Goal: Transaction & Acquisition: Obtain resource

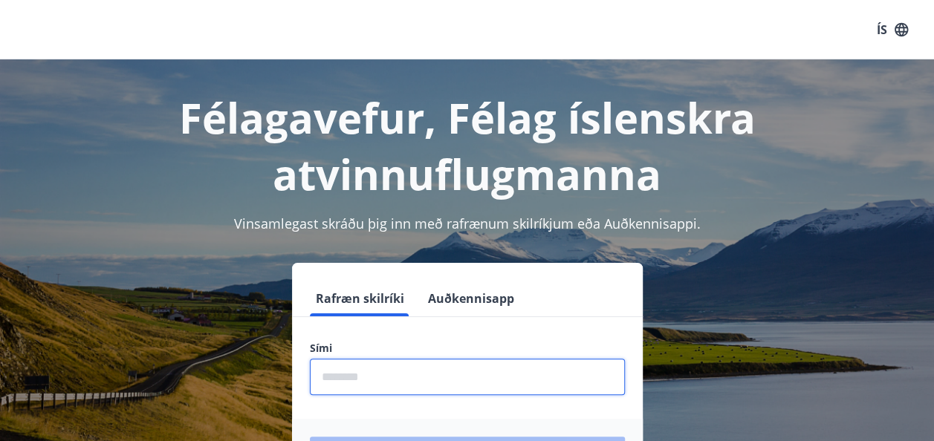
click at [362, 378] on input "phone" at bounding box center [467, 377] width 315 height 36
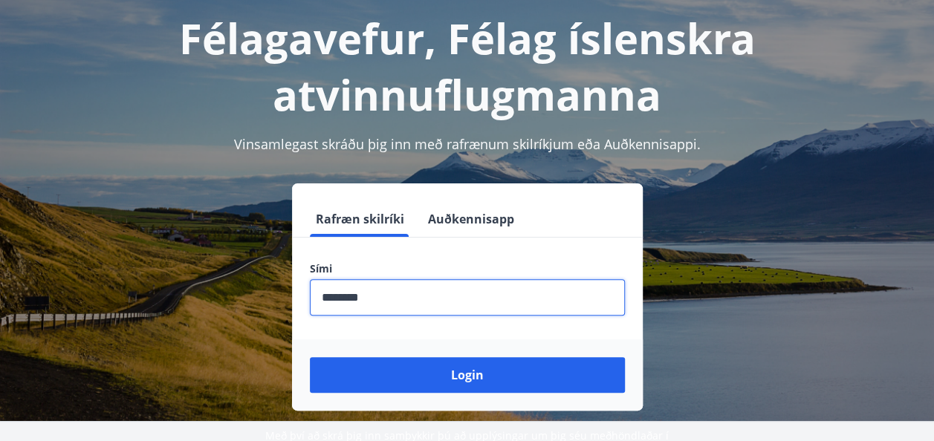
scroll to position [81, 0]
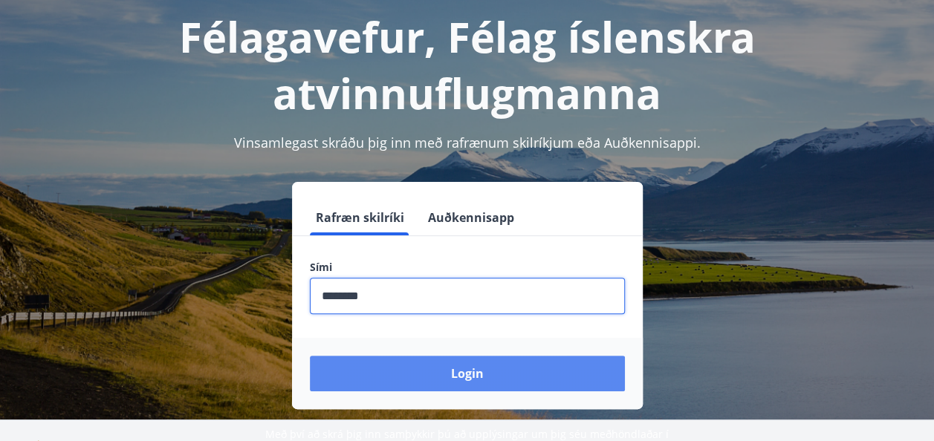
type input "********"
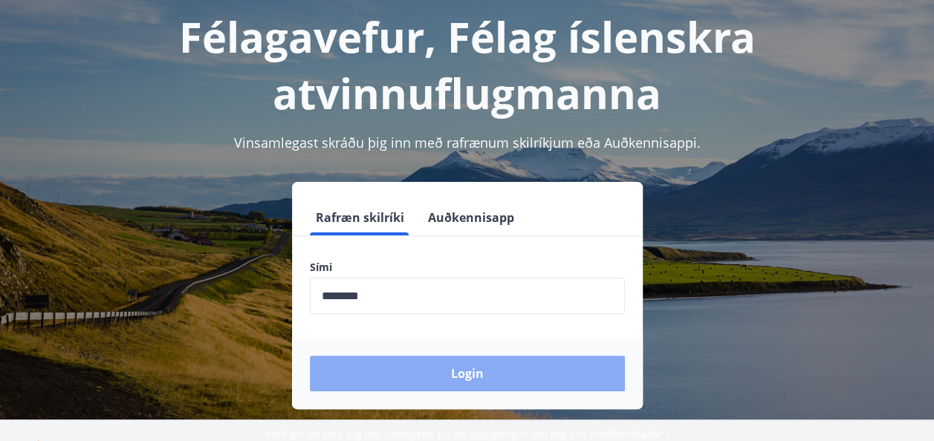
click at [502, 371] on button "Login" at bounding box center [467, 374] width 315 height 36
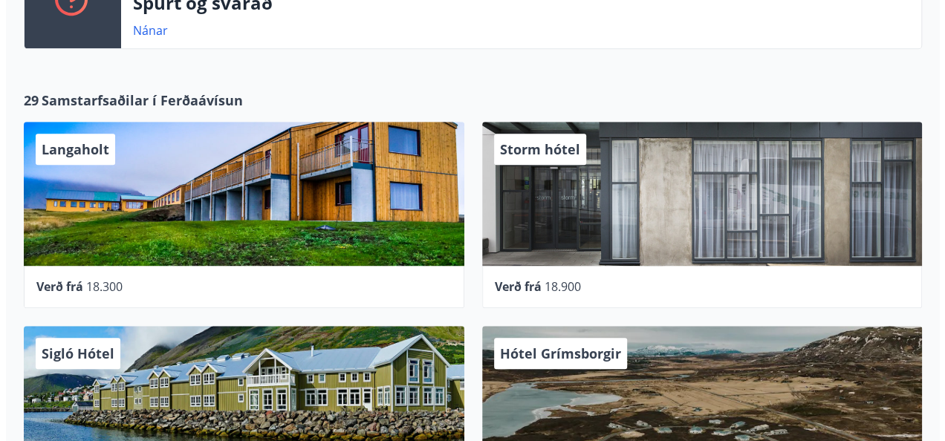
scroll to position [398, 0]
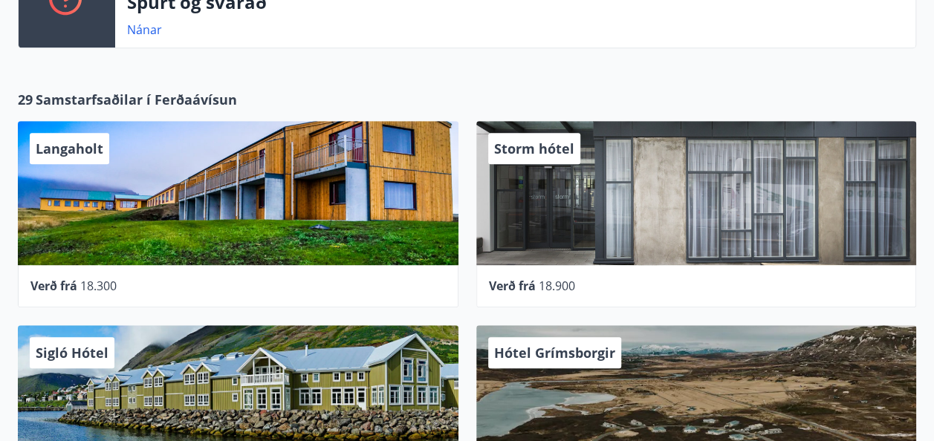
click at [625, 217] on div "Storm hótel" at bounding box center [696, 193] width 440 height 144
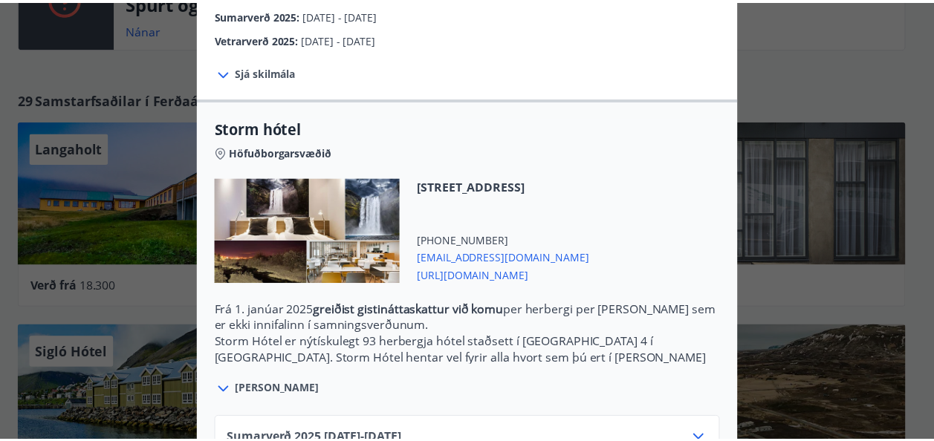
scroll to position [0, 0]
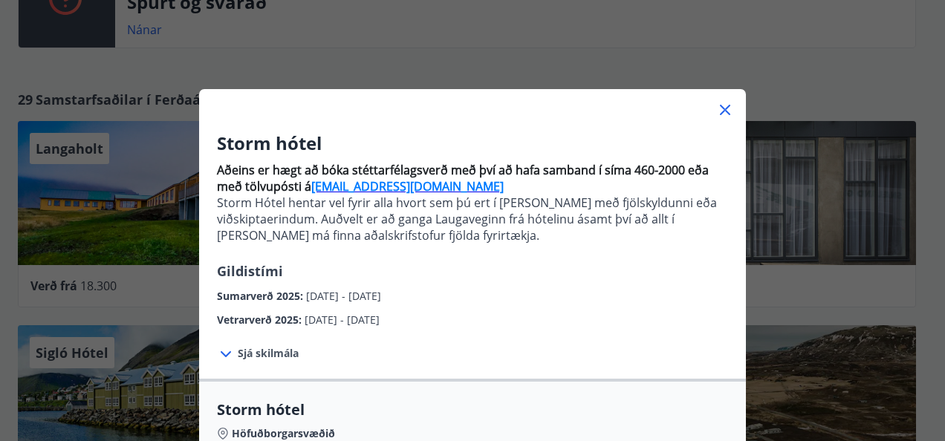
click at [824, 48] on div "Storm hótel Aðeins er hægt að bóka stéttarfélagsverð með því að hafa samband í …" at bounding box center [472, 220] width 945 height 441
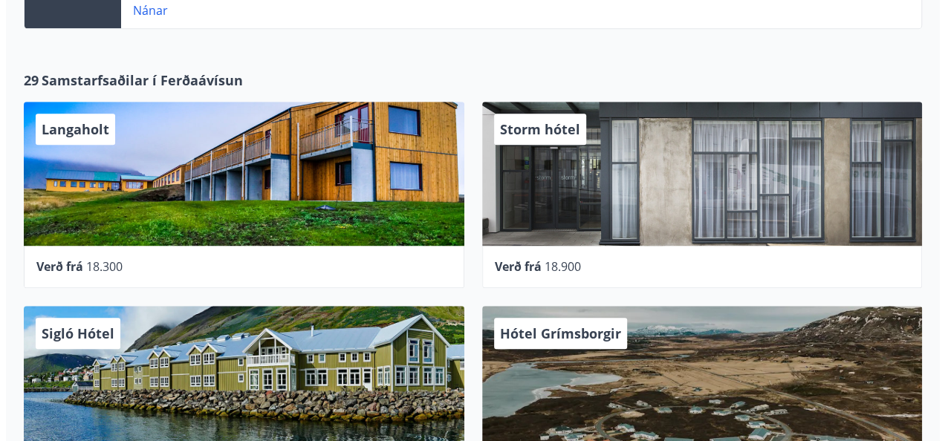
scroll to position [420, 0]
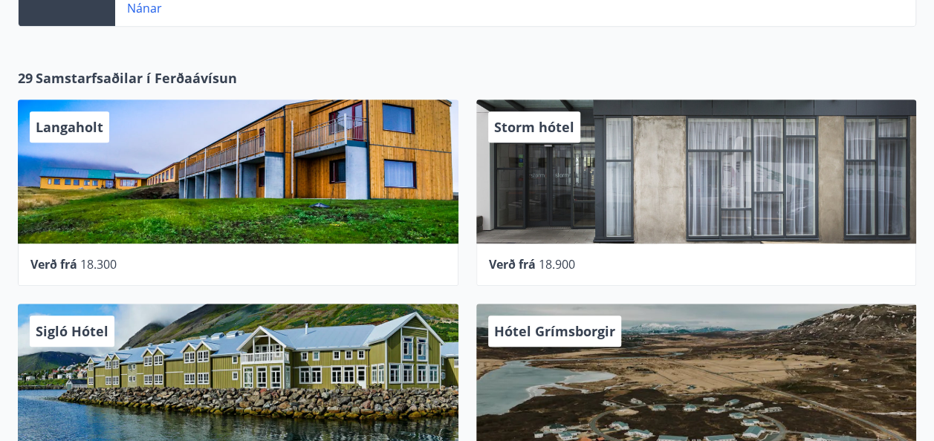
click at [313, 184] on div "Langaholt" at bounding box center [238, 172] width 440 height 144
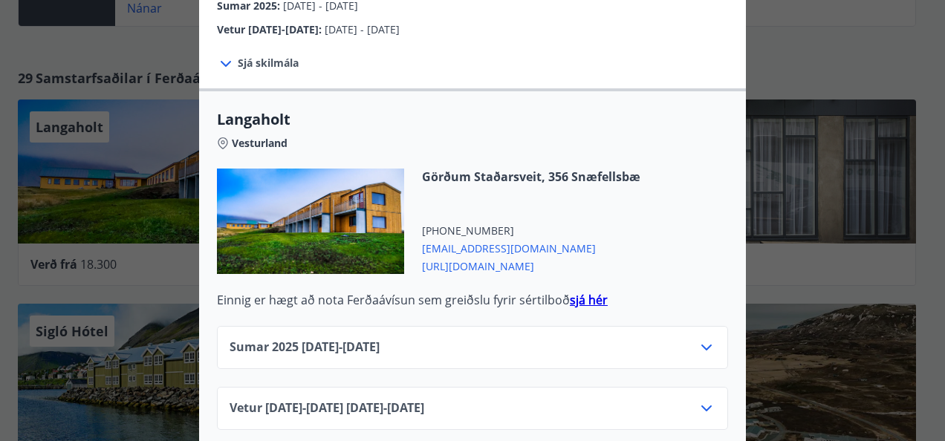
scroll to position [553, 0]
click at [701, 399] on icon at bounding box center [706, 408] width 18 height 18
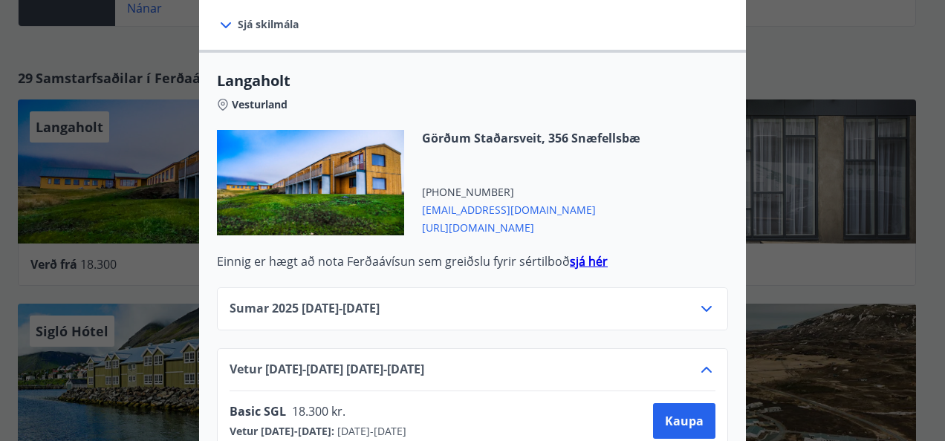
scroll to position [590, 0]
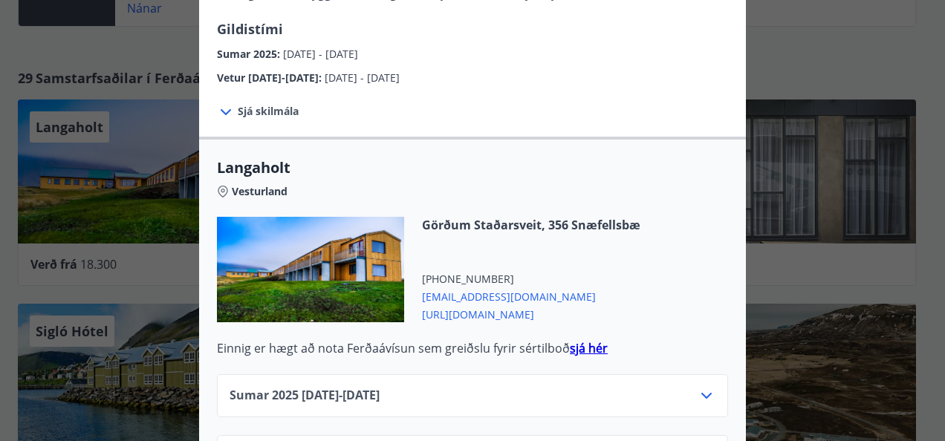
scroll to position [504, 0]
click at [475, 304] on span "https://langaholt.is/islenska/" at bounding box center [531, 313] width 218 height 18
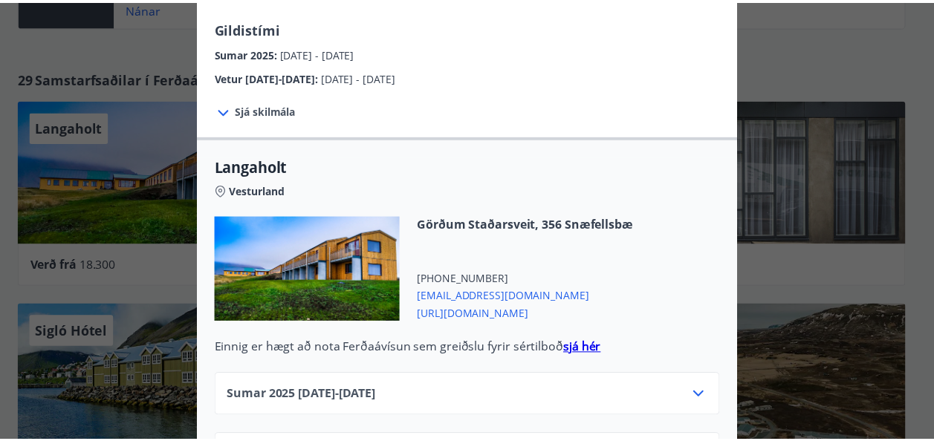
scroll to position [0, 0]
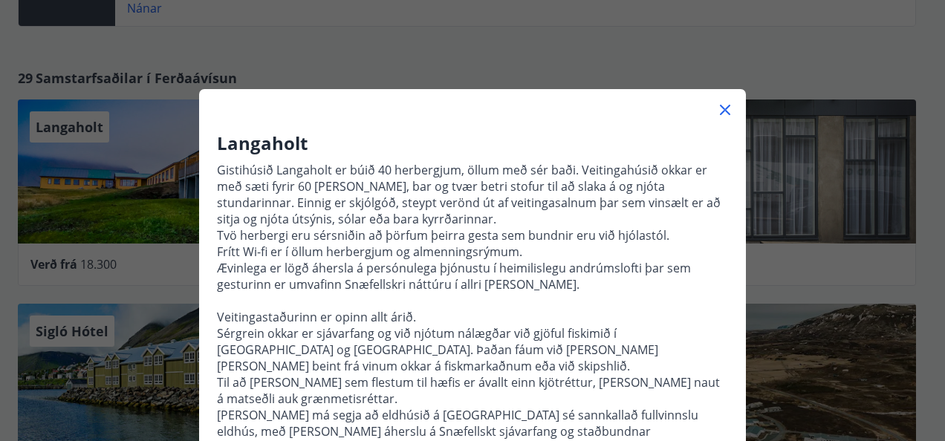
click at [135, 45] on div "Langaholt Gistihúsið Langaholt er búið 40 herbergjum, öllum með sér baði. Veiti…" at bounding box center [472, 220] width 945 height 441
click at [718, 107] on icon at bounding box center [725, 110] width 18 height 18
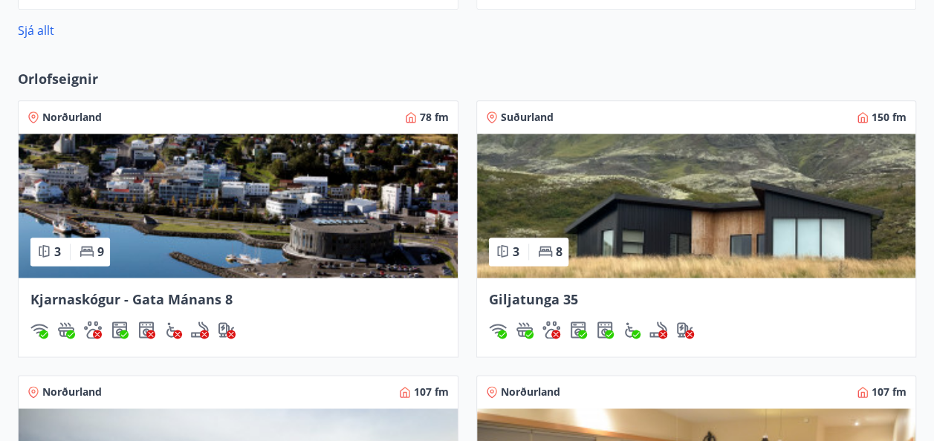
scroll to position [902, 0]
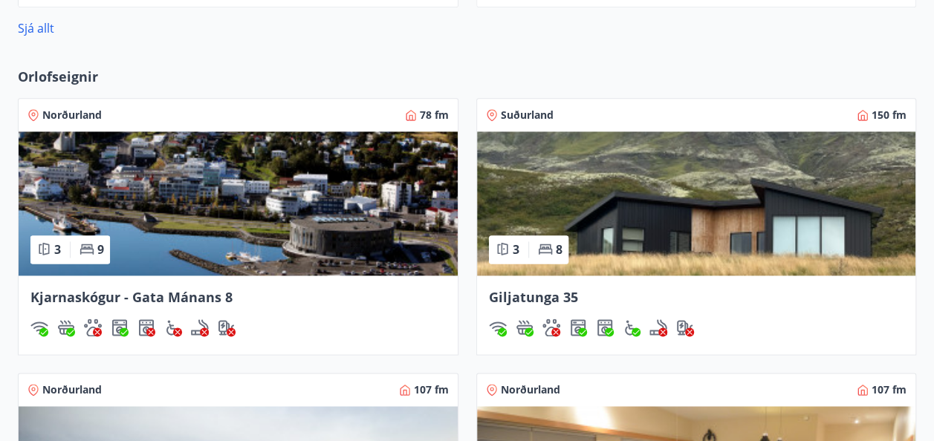
click at [706, 228] on img at bounding box center [696, 203] width 439 height 144
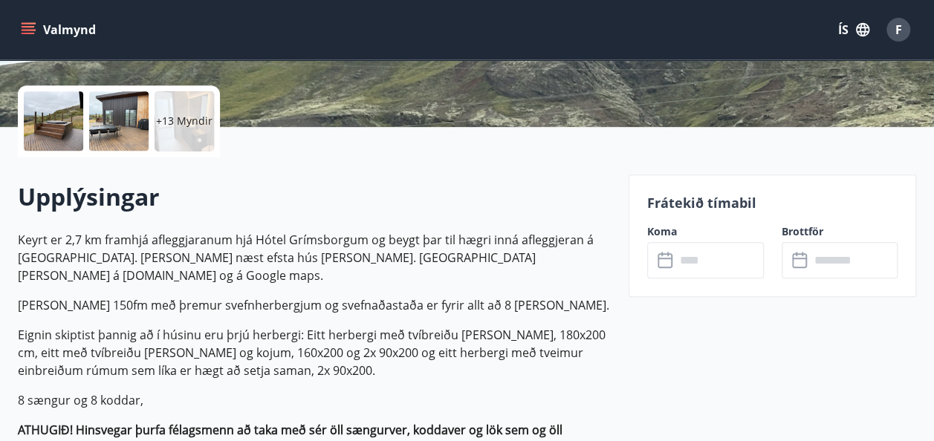
scroll to position [319, 0]
click at [702, 260] on input "text" at bounding box center [719, 259] width 88 height 36
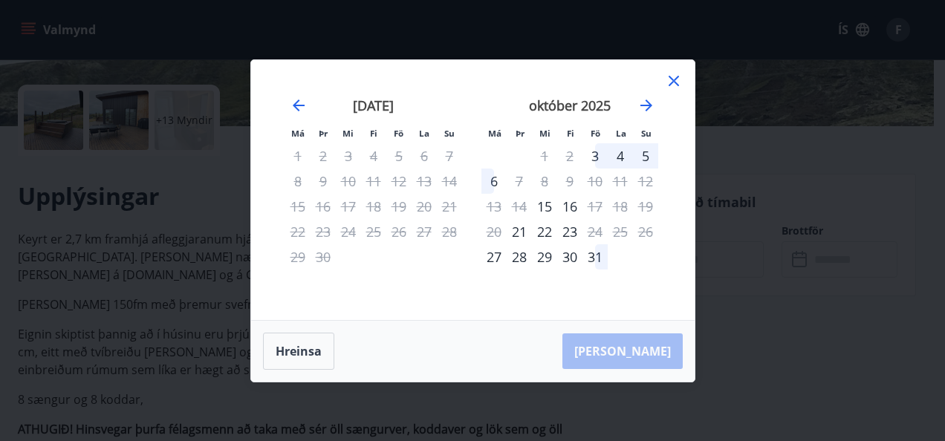
click at [672, 84] on icon at bounding box center [674, 81] width 18 height 18
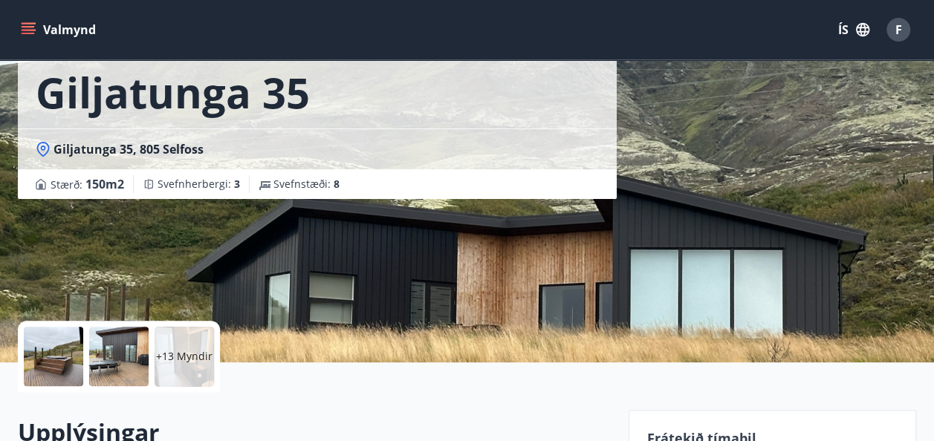
scroll to position [71, 0]
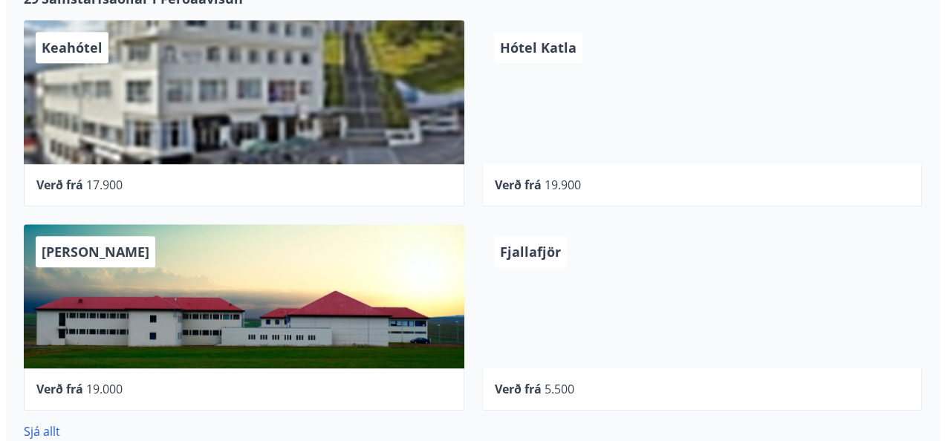
scroll to position [498, 0]
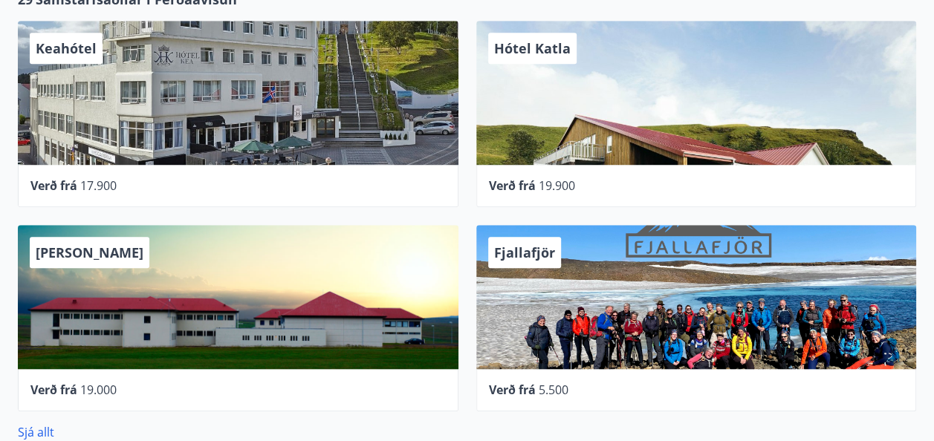
click at [661, 309] on div "Fjallafjör" at bounding box center [696, 297] width 440 height 144
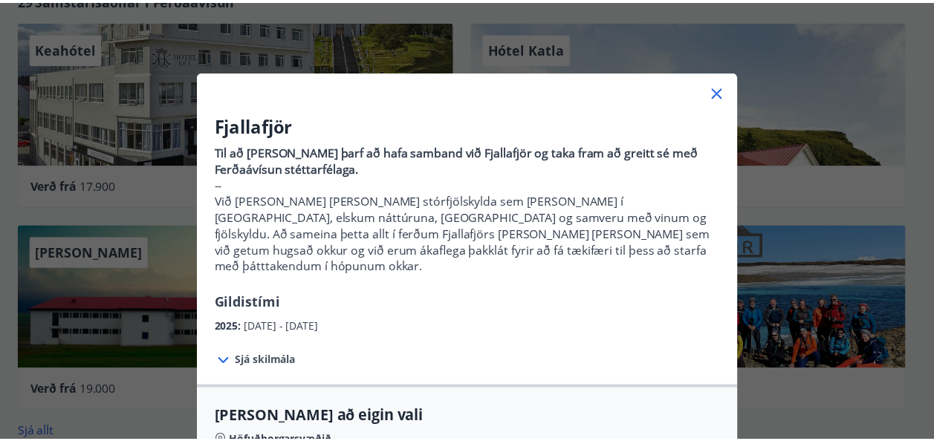
scroll to position [0, 0]
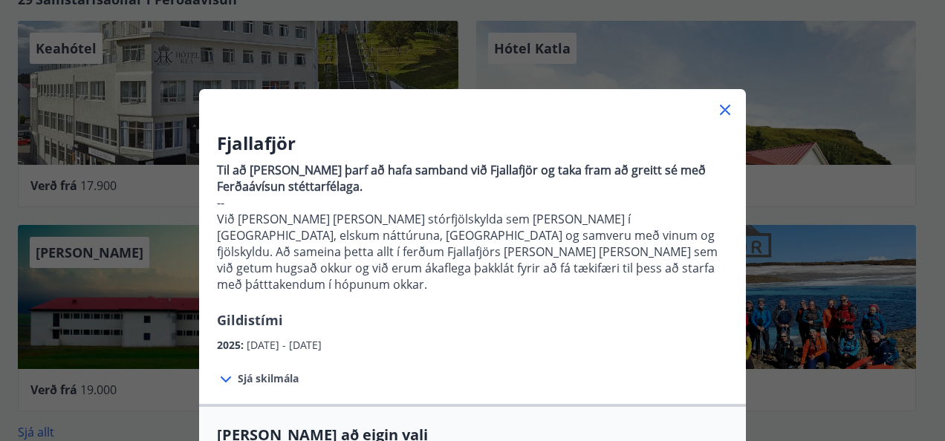
click at [720, 108] on icon at bounding box center [725, 110] width 10 height 10
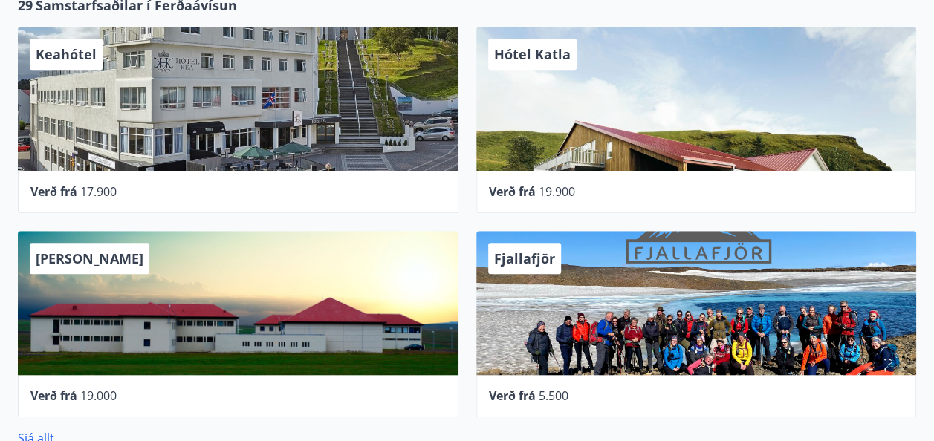
scroll to position [475, 0]
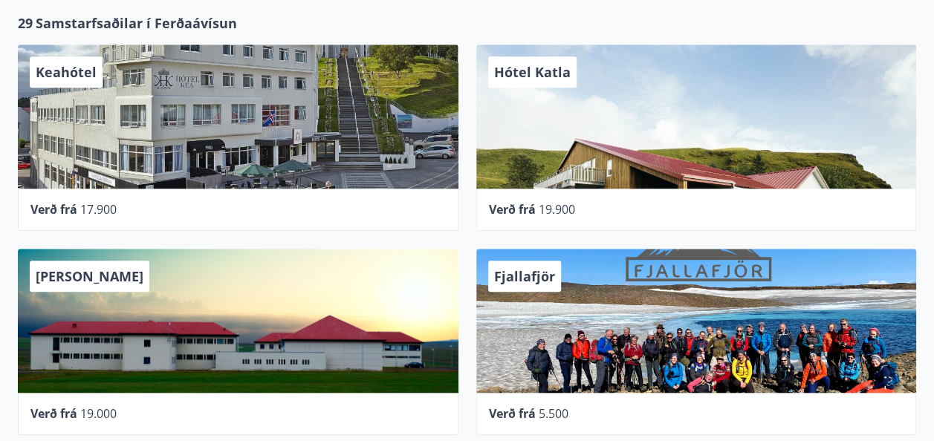
click at [610, 140] on div "Hótel Katla" at bounding box center [696, 117] width 440 height 144
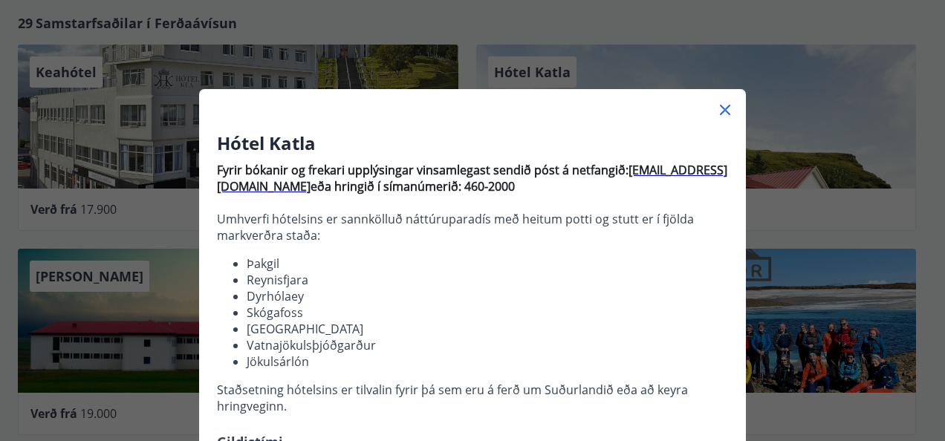
click at [717, 113] on icon at bounding box center [725, 110] width 18 height 18
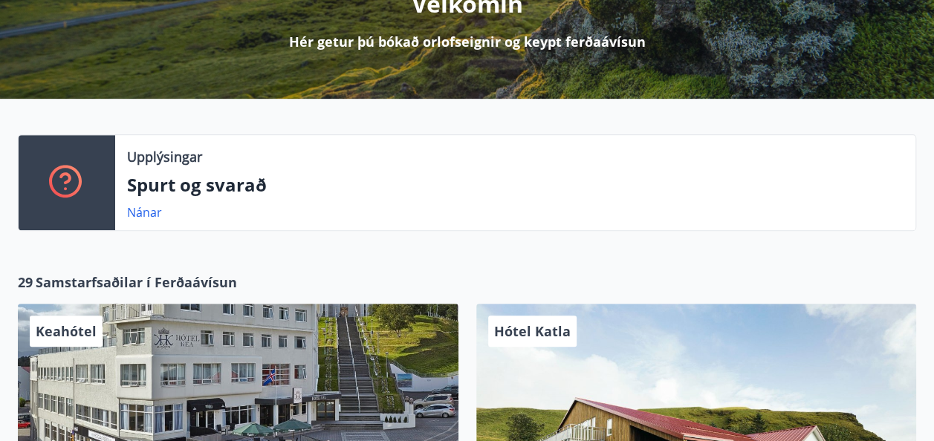
scroll to position [215, 0]
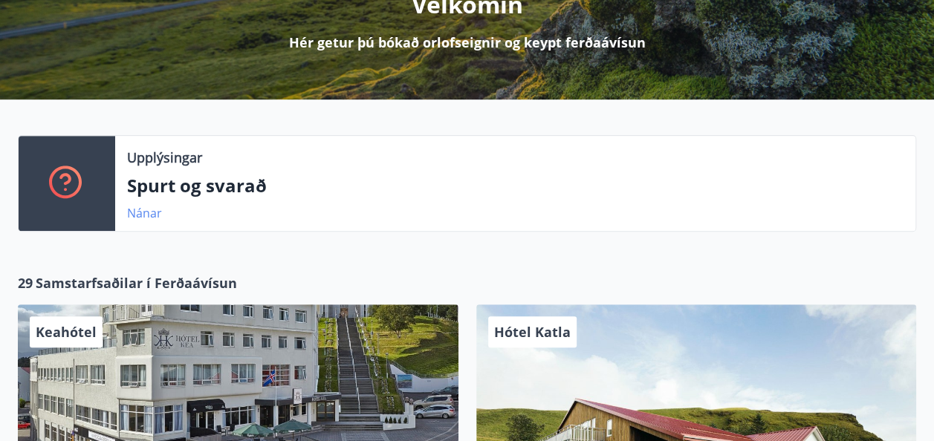
click at [145, 212] on link "Nánar" at bounding box center [144, 213] width 35 height 16
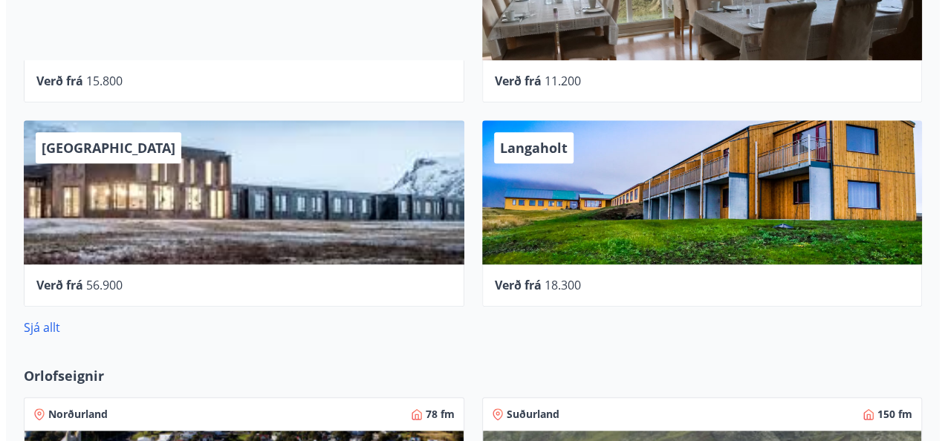
scroll to position [602, 0]
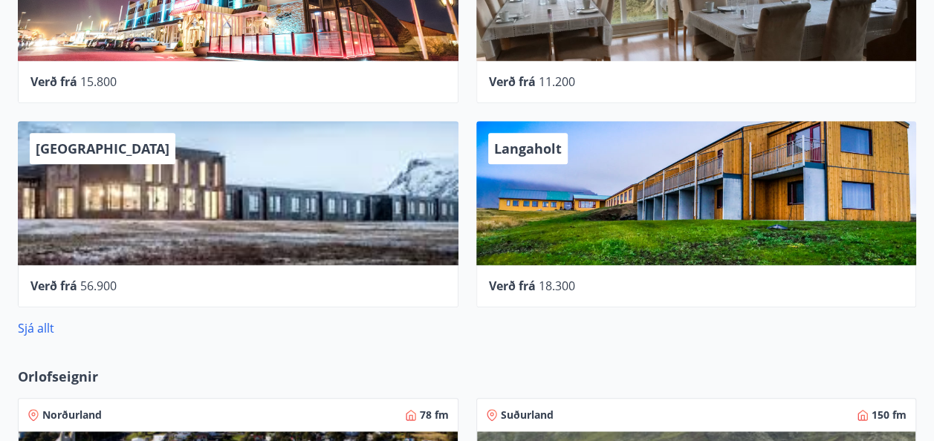
click at [163, 180] on div "[GEOGRAPHIC_DATA]" at bounding box center [238, 193] width 440 height 144
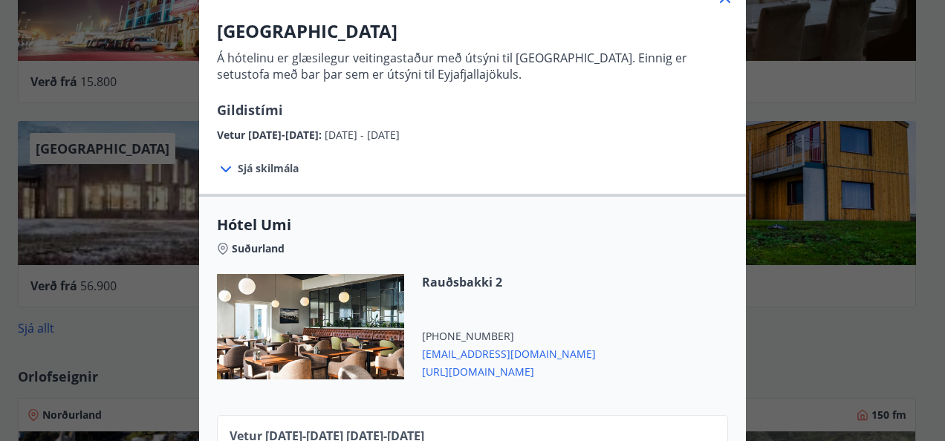
scroll to position [111, 0]
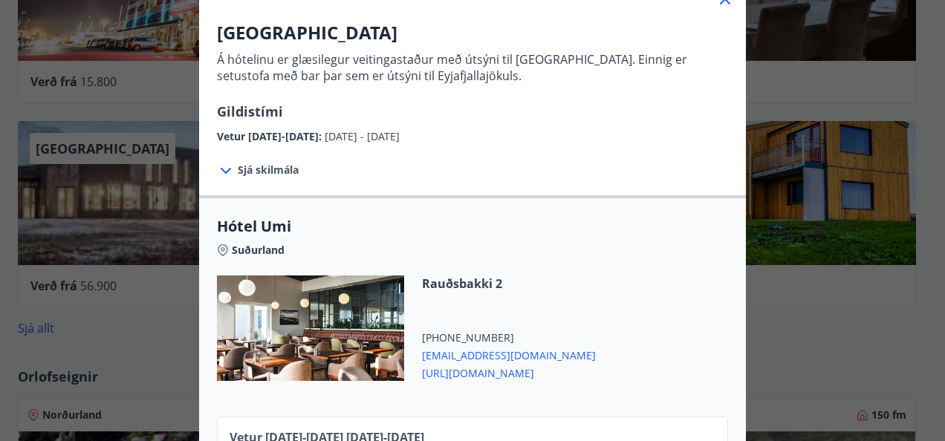
click at [830, 272] on div "UMI Hotel Á hótelinu er glæsilegur veitingastaður með útsýni til Vestmannaeyja.…" at bounding box center [472, 109] width 945 height 441
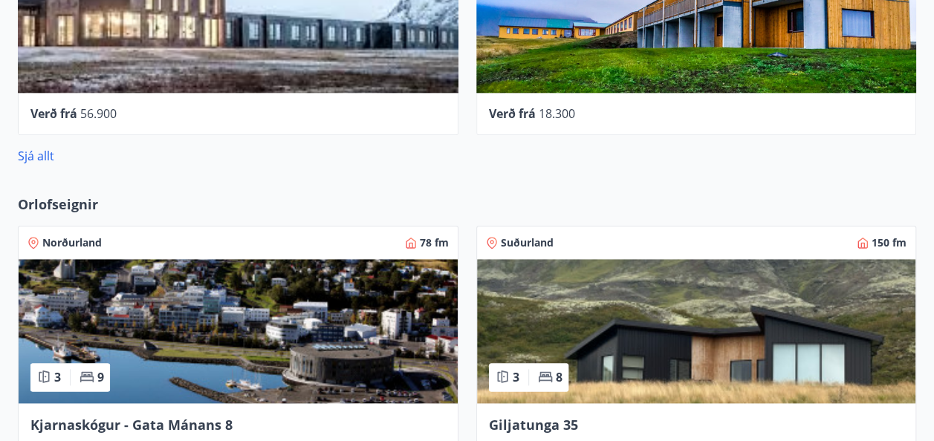
scroll to position [773, 0]
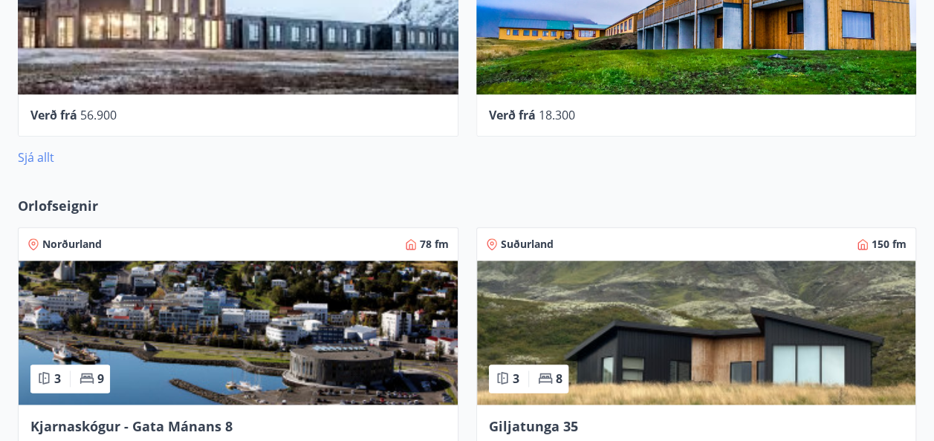
click at [44, 160] on link "Sjá allt" at bounding box center [36, 157] width 36 height 16
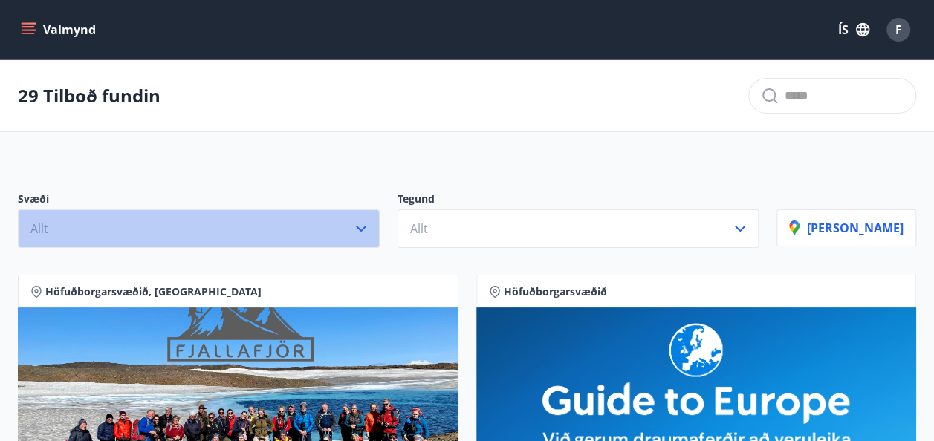
click at [370, 222] on icon "button" at bounding box center [361, 229] width 18 height 18
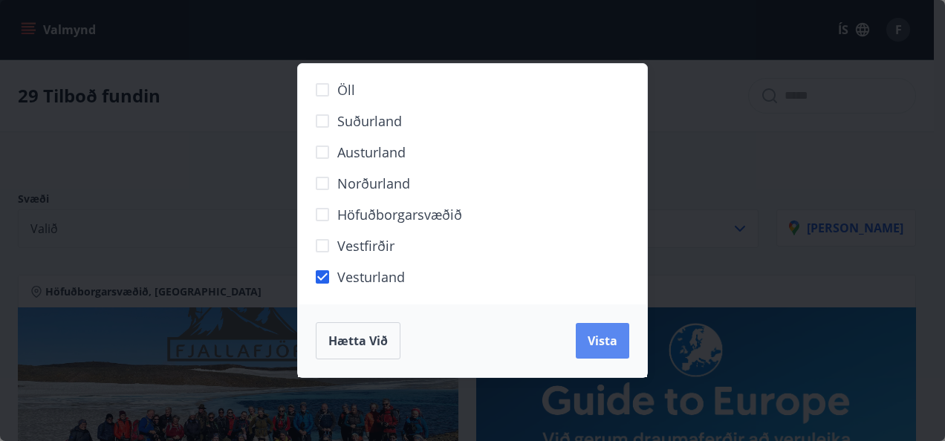
click at [605, 339] on span "Vista" at bounding box center [602, 341] width 30 height 16
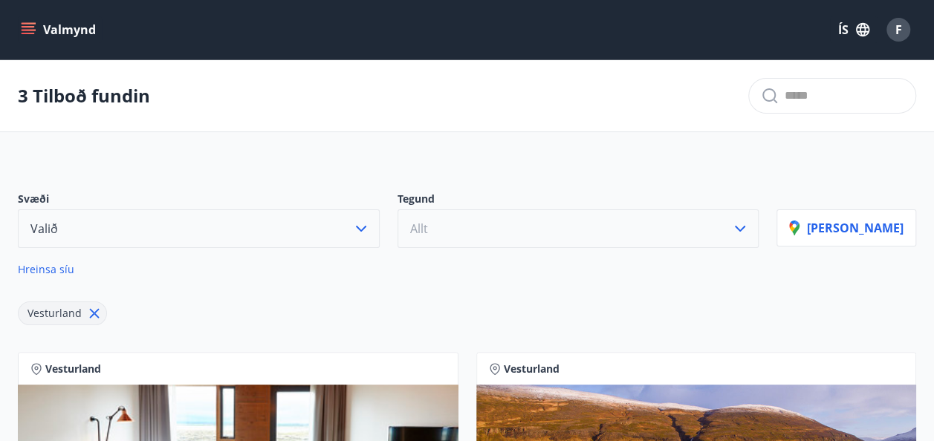
click at [749, 230] on icon "button" at bounding box center [740, 229] width 18 height 18
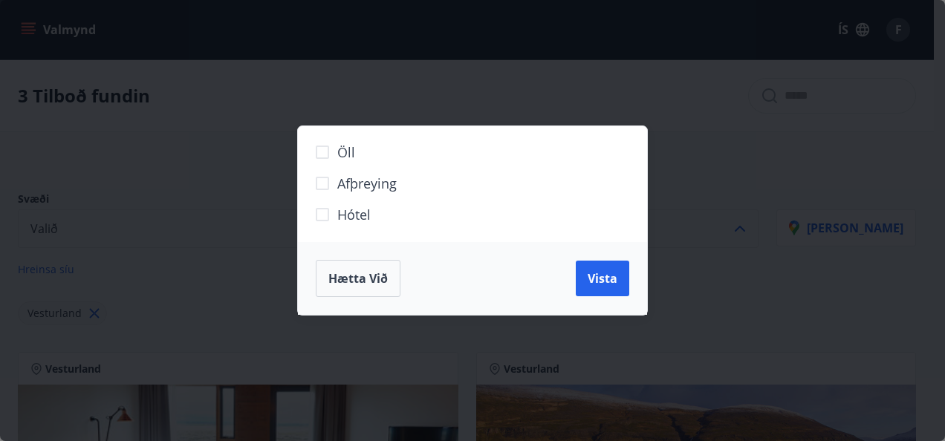
click at [777, 230] on div "Öll Afþreying Hótel Hætta við Vista" at bounding box center [472, 220] width 945 height 441
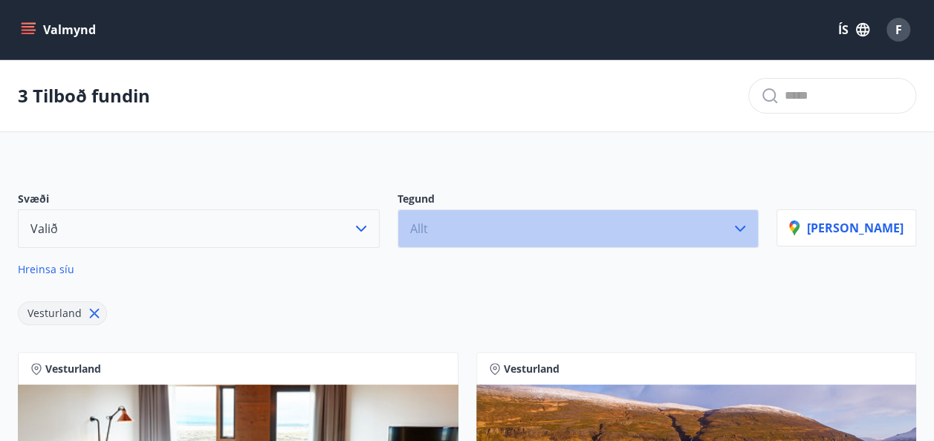
click at [749, 230] on icon "button" at bounding box center [740, 229] width 18 height 18
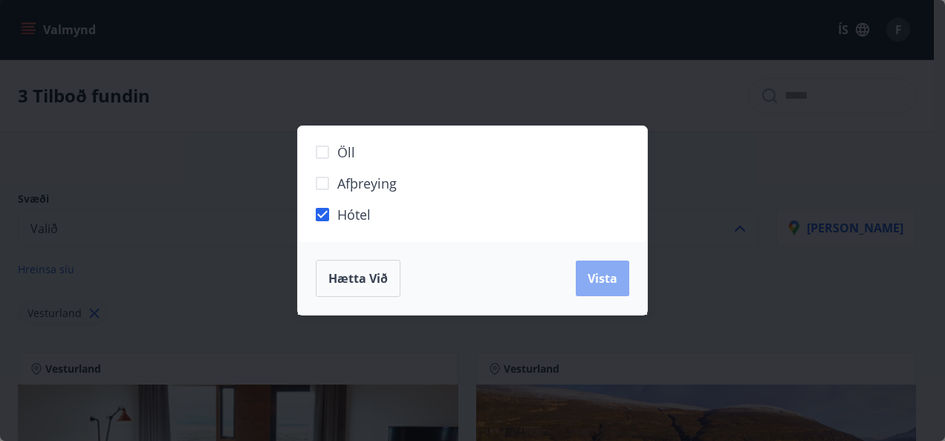
click at [604, 282] on span "Vista" at bounding box center [602, 278] width 30 height 16
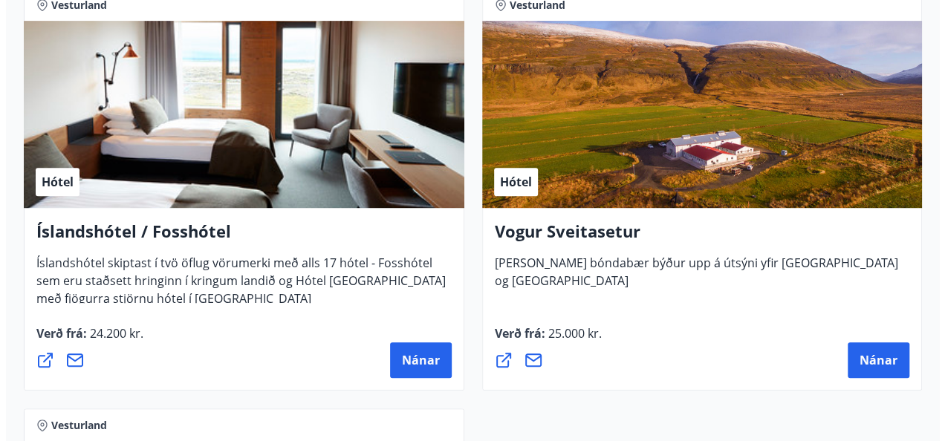
scroll to position [365, 0]
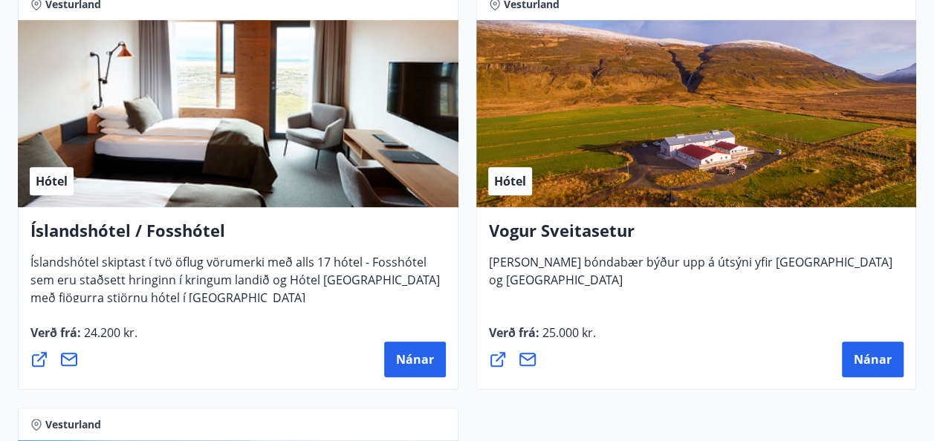
click at [151, 157] on div "Hótel" at bounding box center [238, 113] width 440 height 187
click at [416, 364] on span "Nánar" at bounding box center [415, 359] width 38 height 16
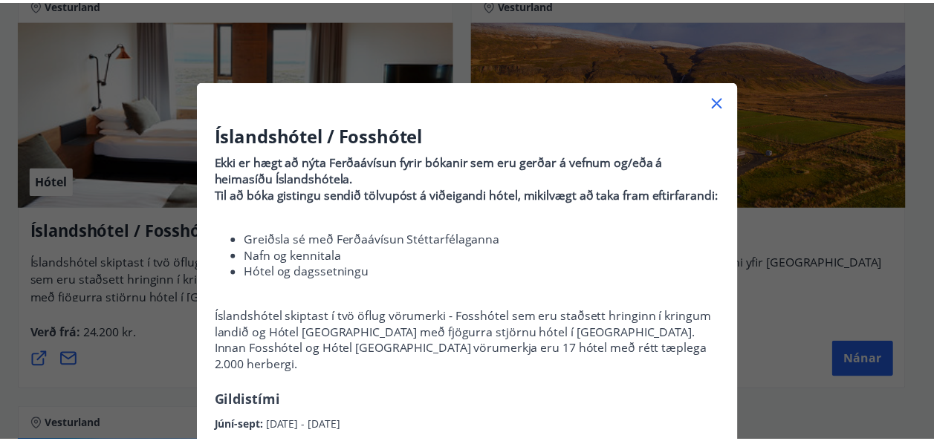
scroll to position [0, 0]
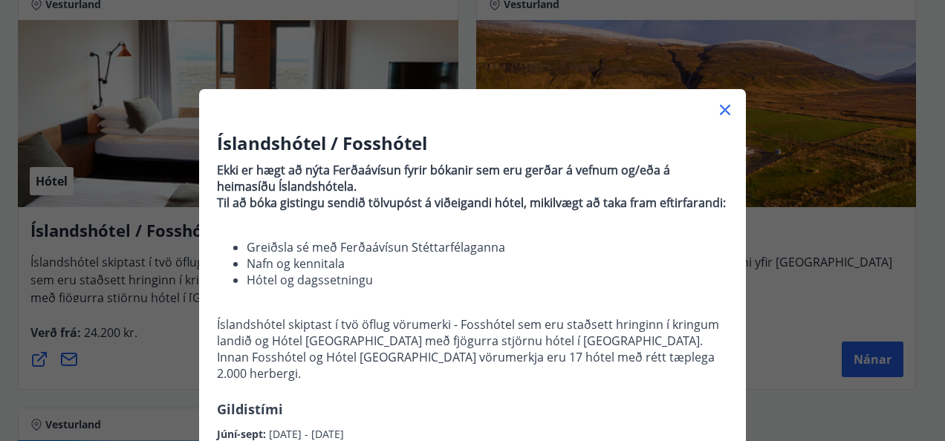
click at [719, 105] on icon at bounding box center [725, 110] width 18 height 18
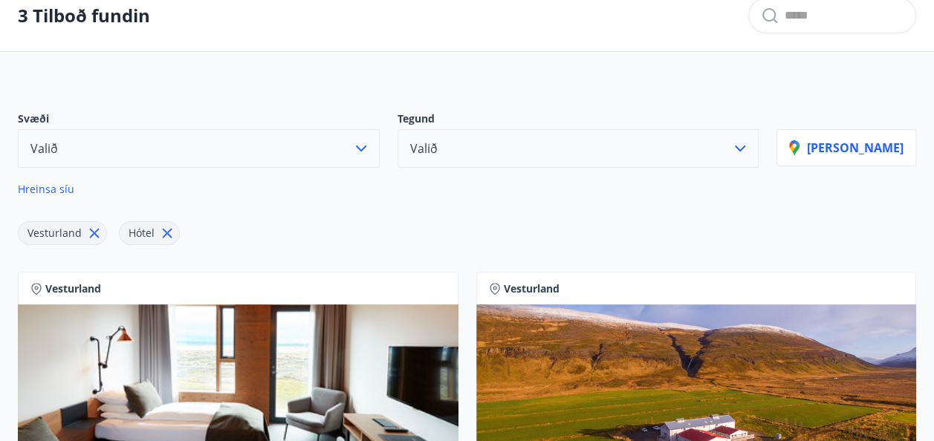
scroll to position [71, 0]
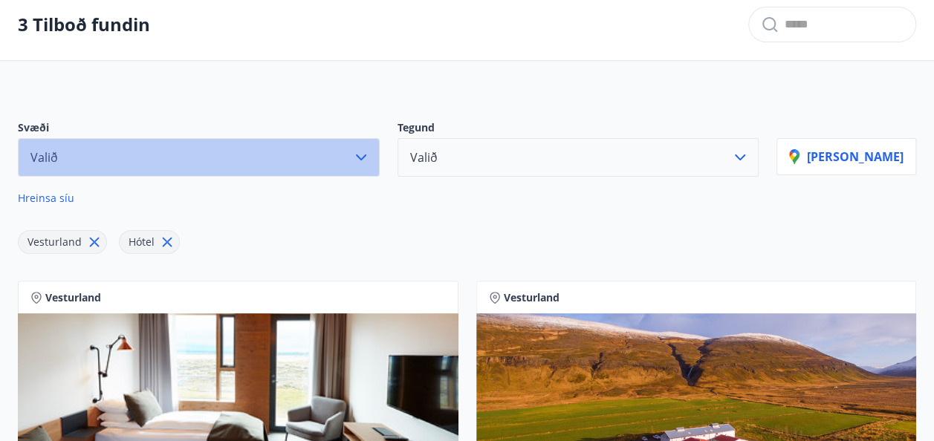
click at [370, 152] on icon "button" at bounding box center [361, 158] width 18 height 18
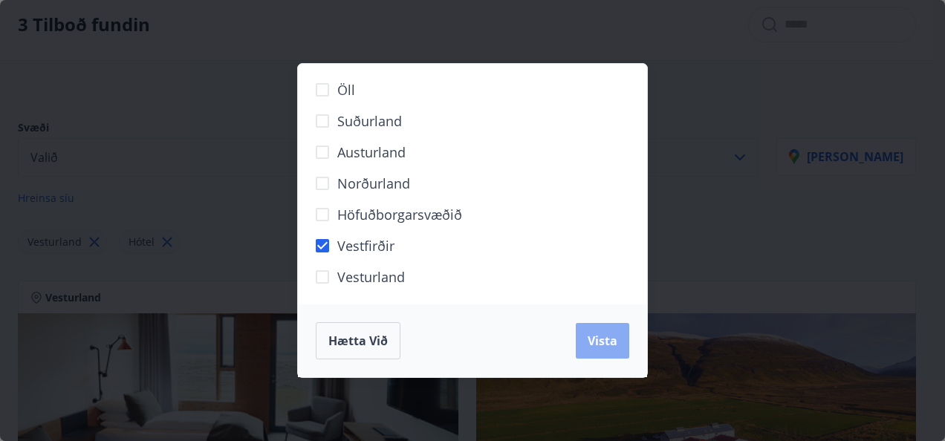
click at [593, 343] on span "Vista" at bounding box center [602, 341] width 30 height 16
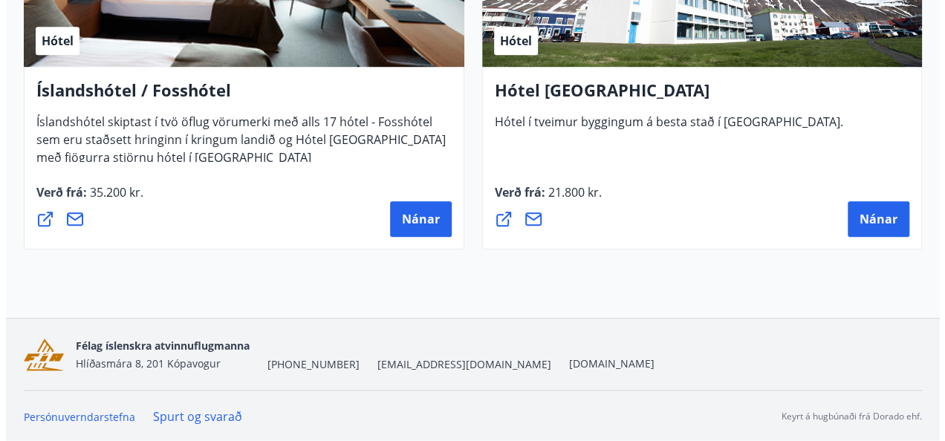
scroll to position [504, 0]
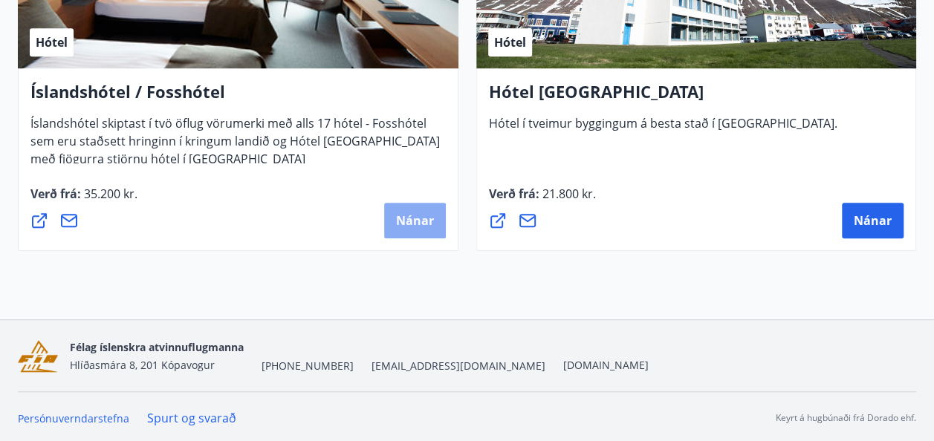
click at [400, 220] on span "Nánar" at bounding box center [415, 220] width 38 height 16
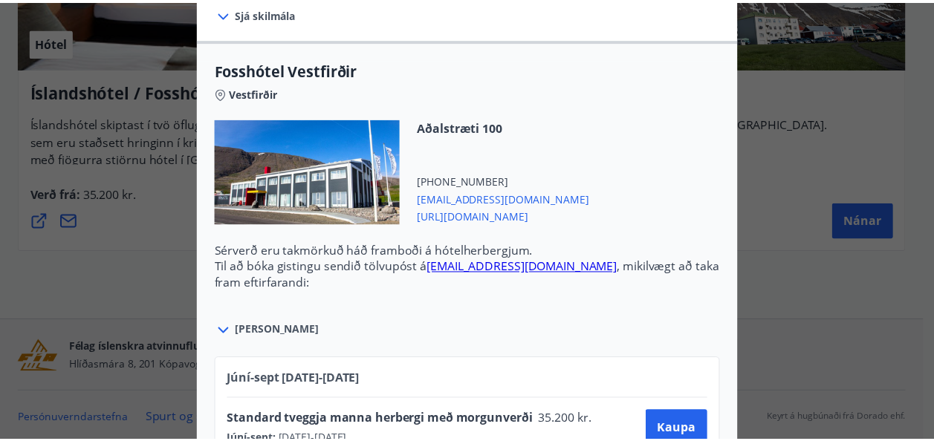
scroll to position [0, 0]
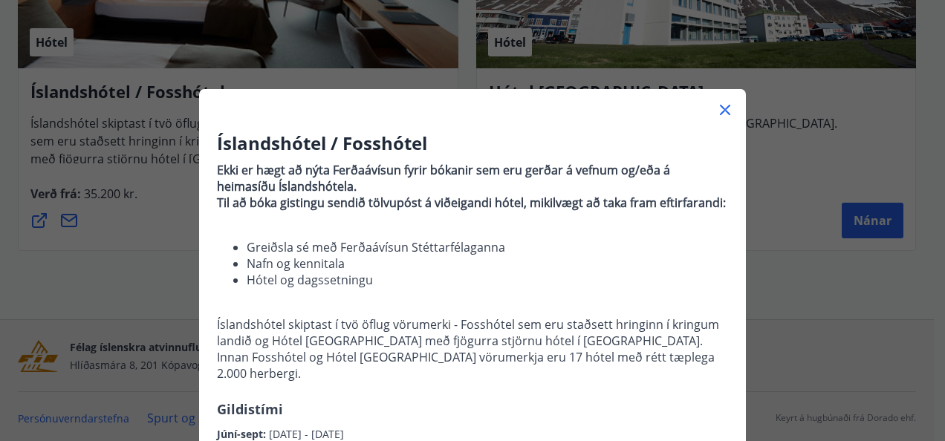
click at [762, 141] on div "Íslandshótel / Fosshótel Ekki er hægt að nýta Ferðaávísun fyrir bókanir sem eru…" at bounding box center [472, 220] width 945 height 441
click at [720, 107] on icon at bounding box center [725, 110] width 10 height 10
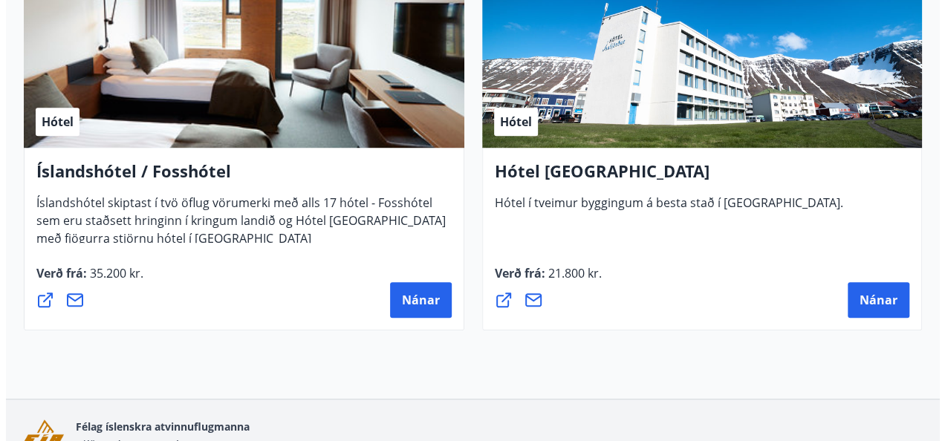
scroll to position [421, 0]
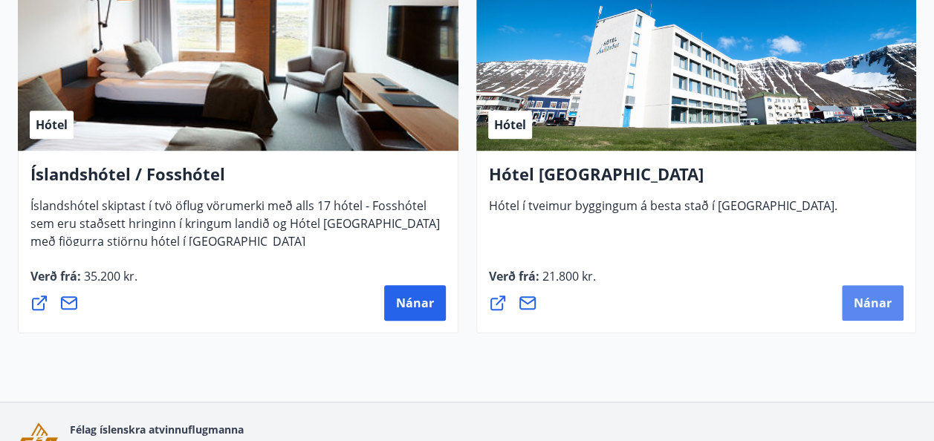
click at [854, 290] on button "Nánar" at bounding box center [872, 303] width 62 height 36
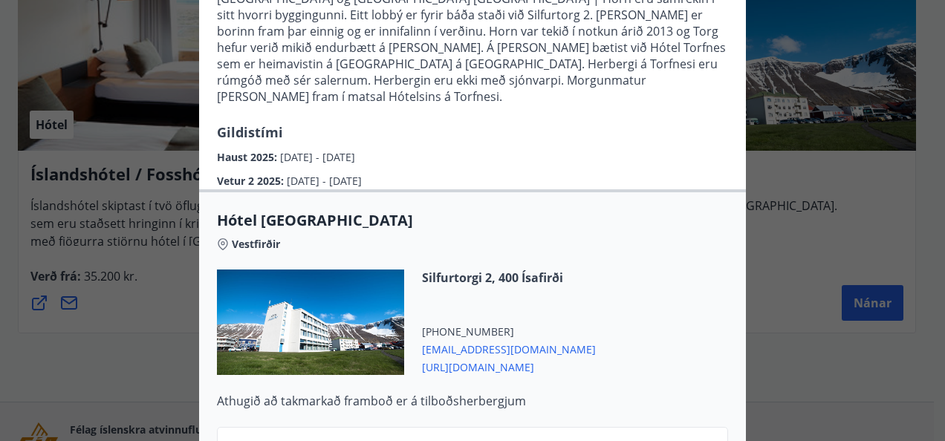
scroll to position [190, 0]
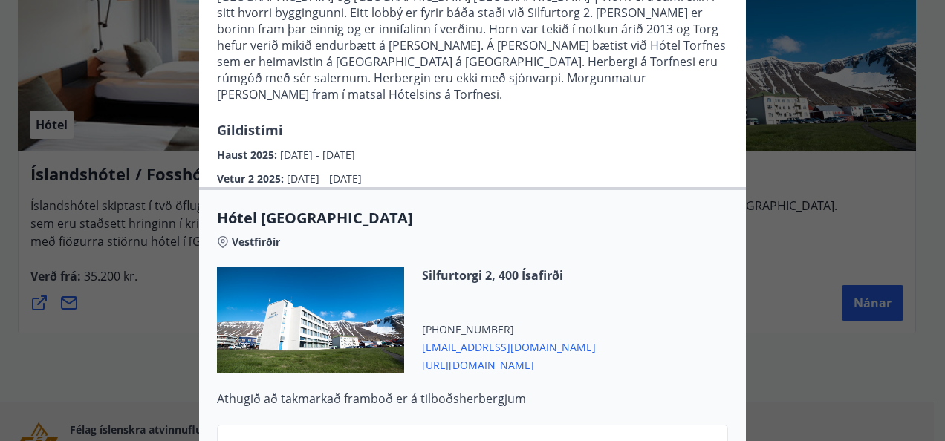
click at [487, 355] on span "https://isafjordurhotels.is/" at bounding box center [509, 364] width 174 height 18
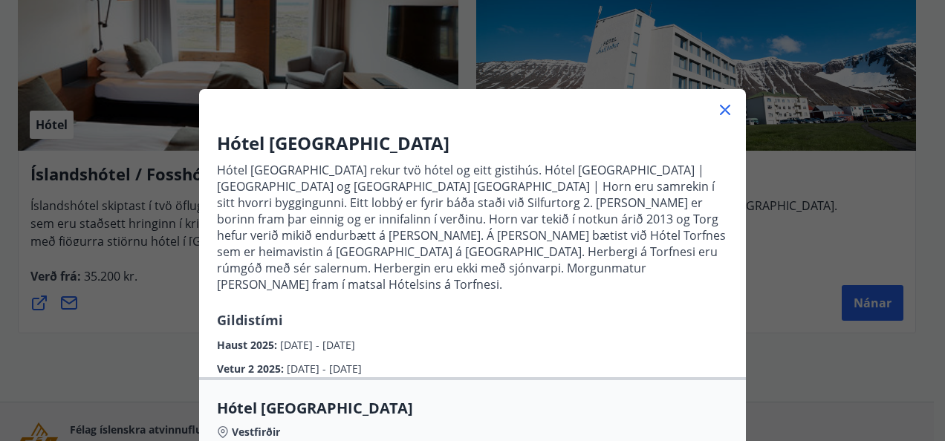
click at [716, 108] on icon at bounding box center [725, 110] width 18 height 18
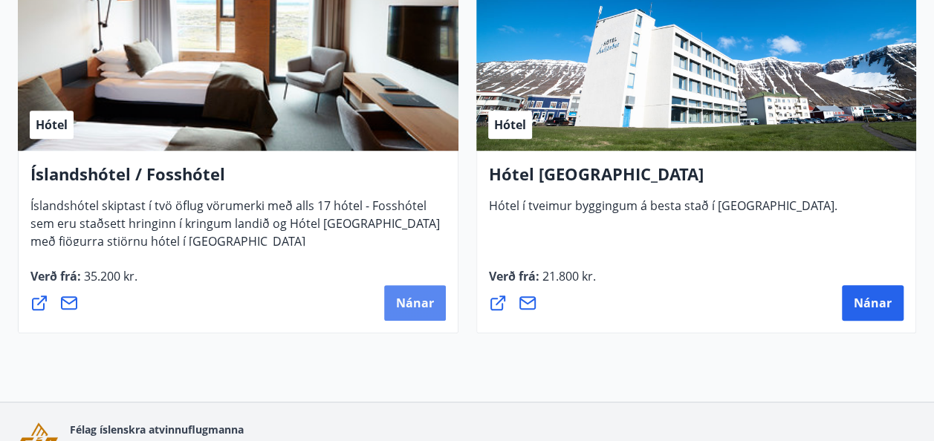
click at [413, 303] on span "Nánar" at bounding box center [415, 303] width 38 height 16
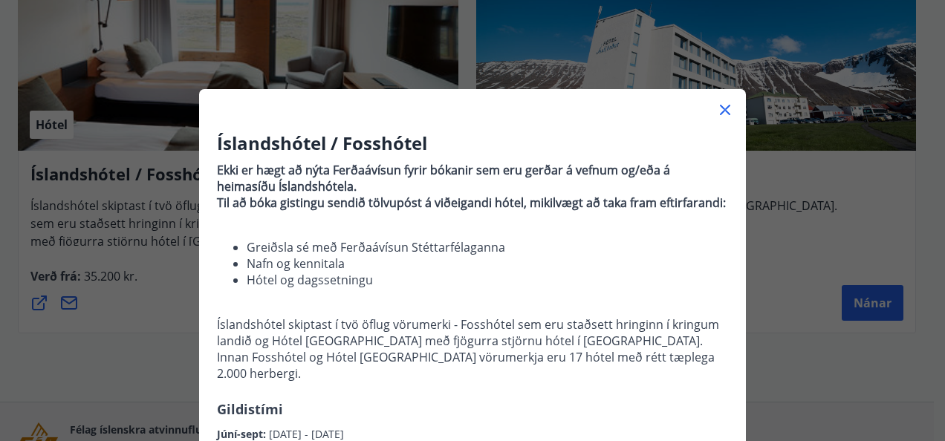
click at [720, 105] on icon at bounding box center [725, 110] width 18 height 18
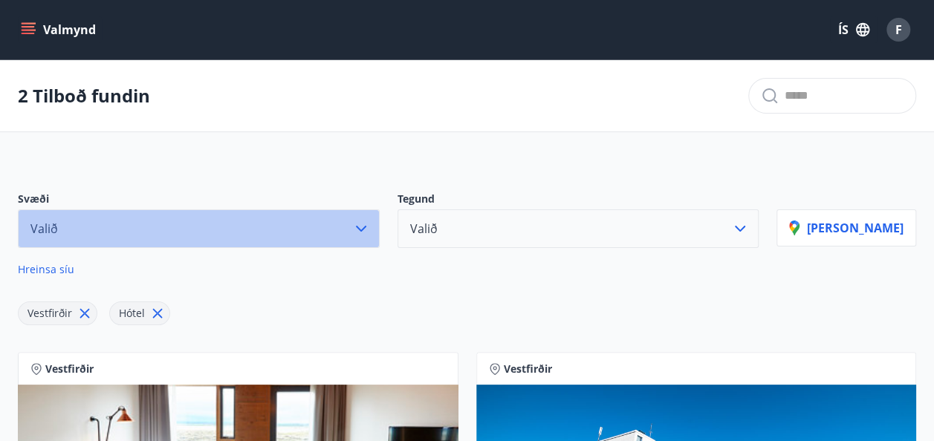
click at [370, 229] on icon "button" at bounding box center [361, 229] width 18 height 18
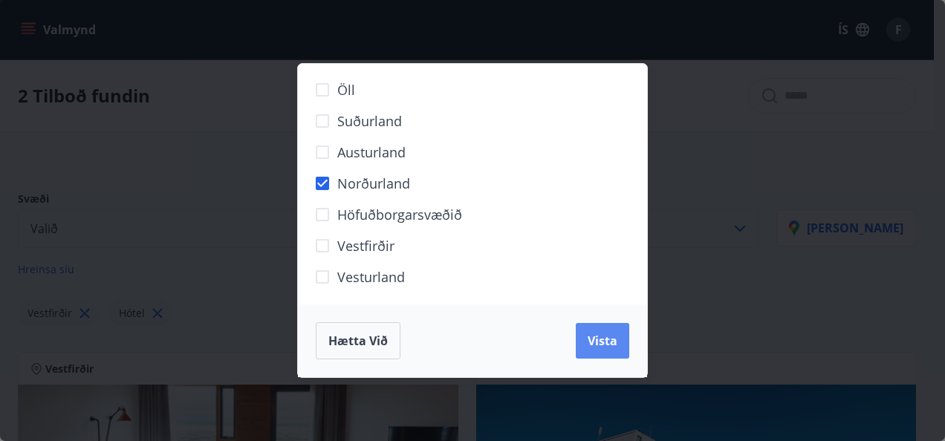
click at [603, 339] on span "Vista" at bounding box center [602, 341] width 30 height 16
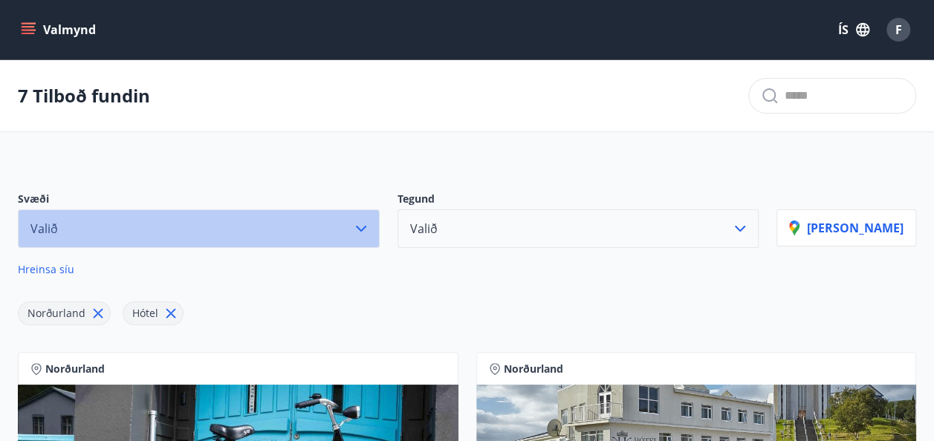
click at [370, 230] on icon "button" at bounding box center [361, 229] width 18 height 18
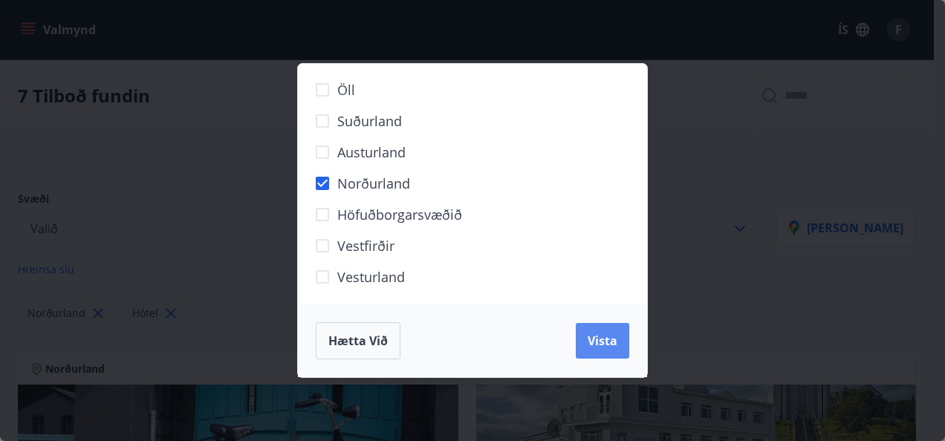
click at [610, 340] on span "Vista" at bounding box center [602, 341] width 30 height 16
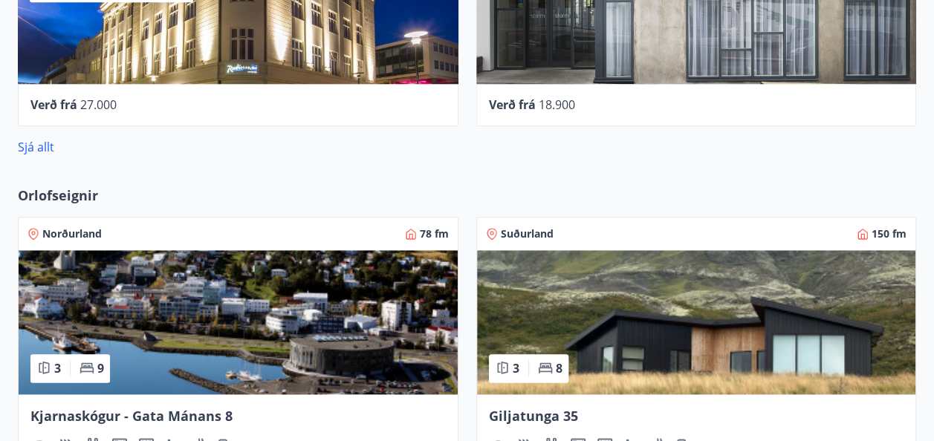
scroll to position [802, 0]
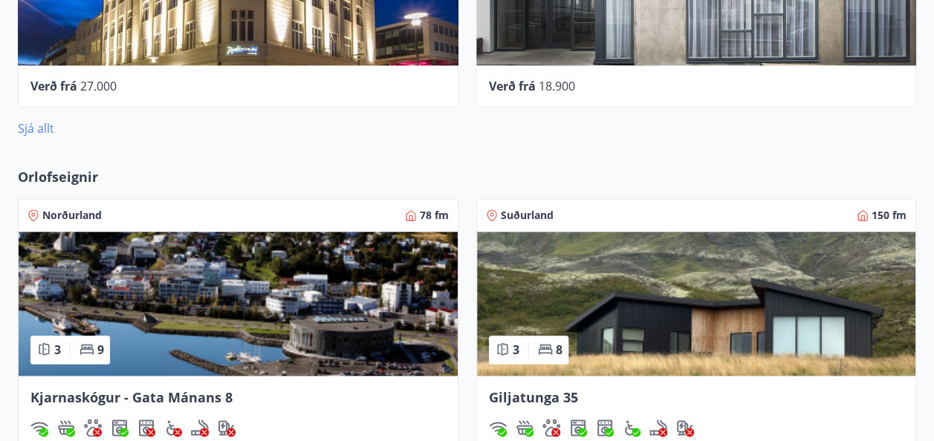
click at [42, 126] on link "Sjá allt" at bounding box center [36, 128] width 36 height 16
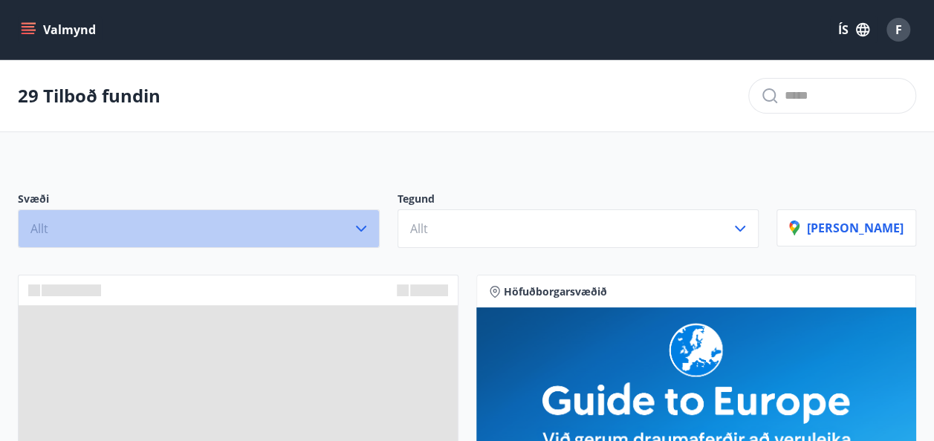
click at [366, 228] on icon "button" at bounding box center [361, 229] width 10 height 6
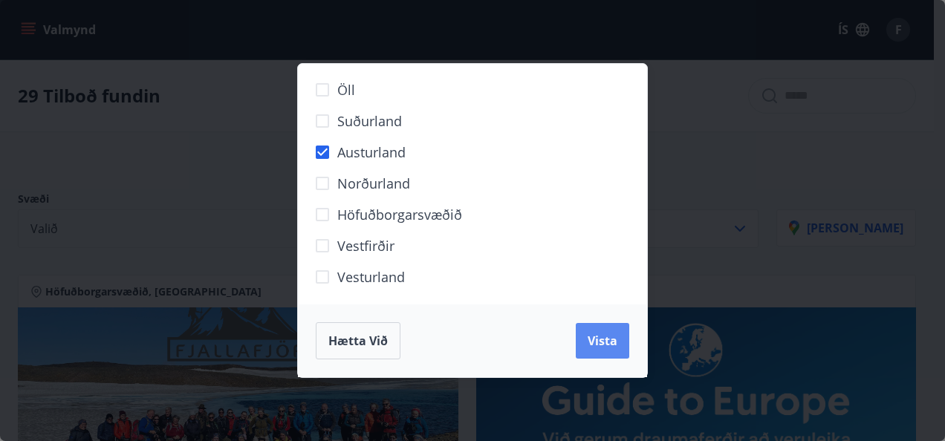
click at [592, 328] on button "Vista" at bounding box center [602, 341] width 53 height 36
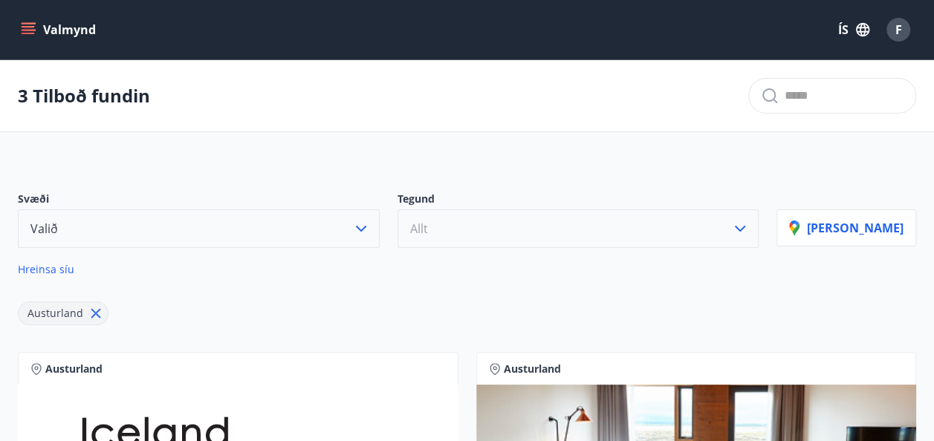
click at [609, 233] on button "Allt" at bounding box center [578, 228] width 362 height 39
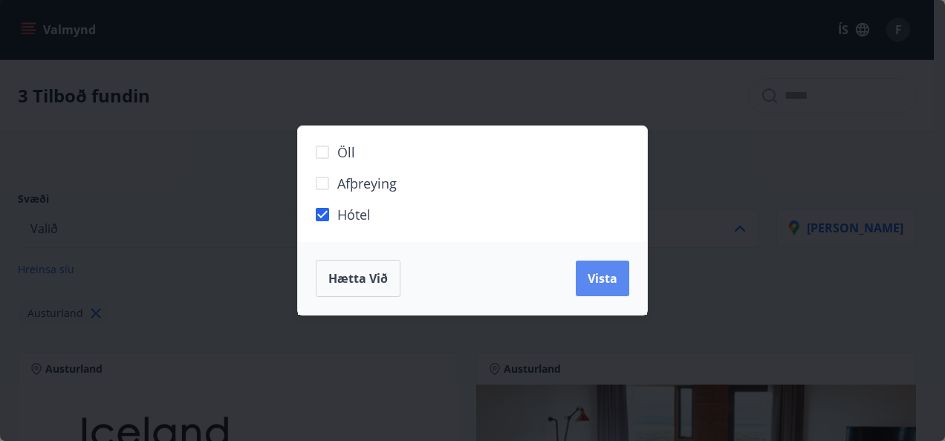
click at [591, 277] on span "Vista" at bounding box center [602, 278] width 30 height 16
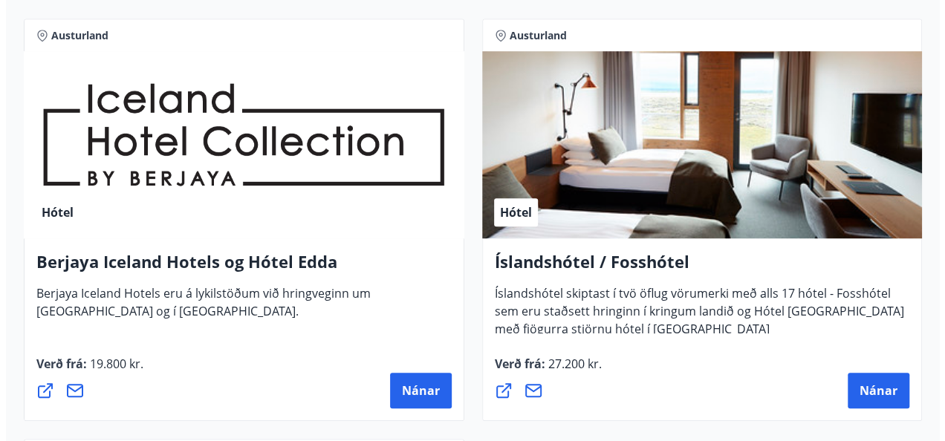
scroll to position [332, 0]
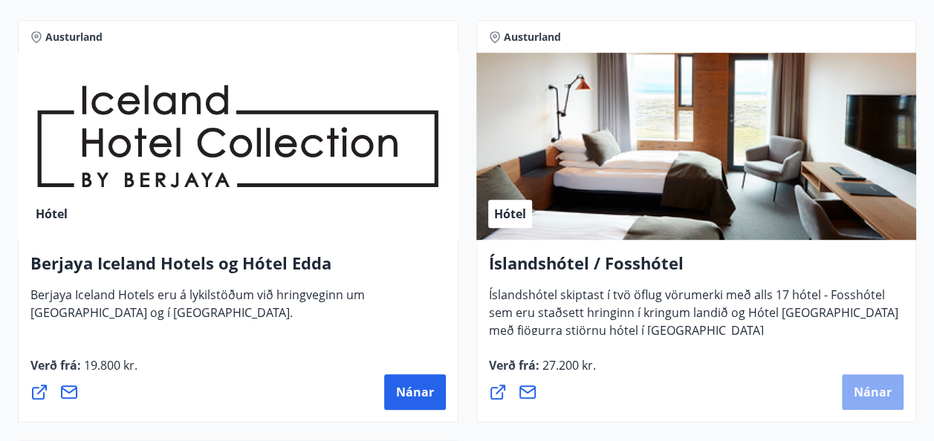
click at [862, 387] on span "Nánar" at bounding box center [872, 392] width 38 height 16
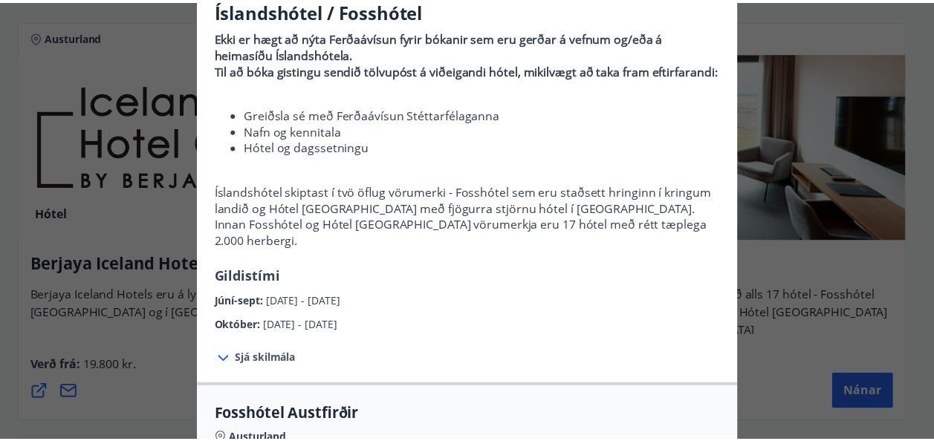
scroll to position [0, 0]
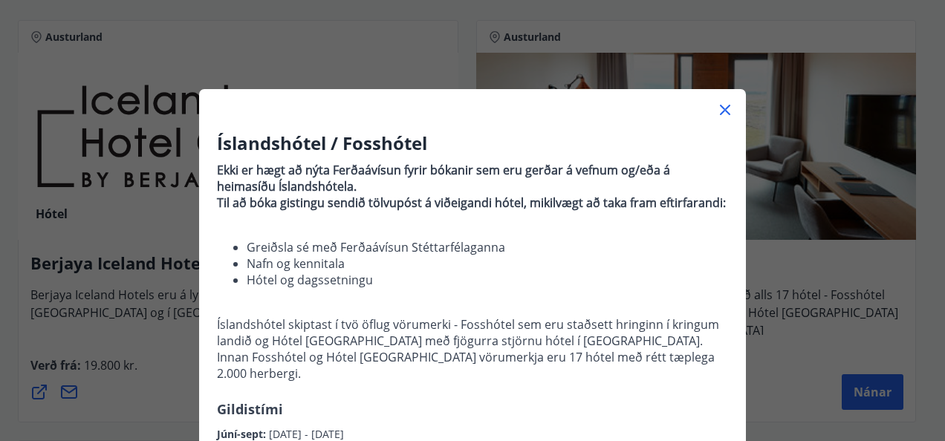
click at [722, 109] on icon at bounding box center [725, 110] width 18 height 18
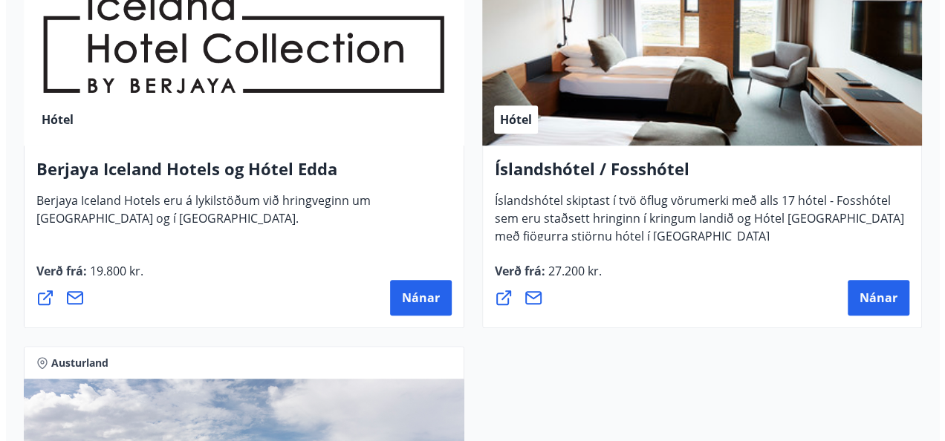
scroll to position [424, 0]
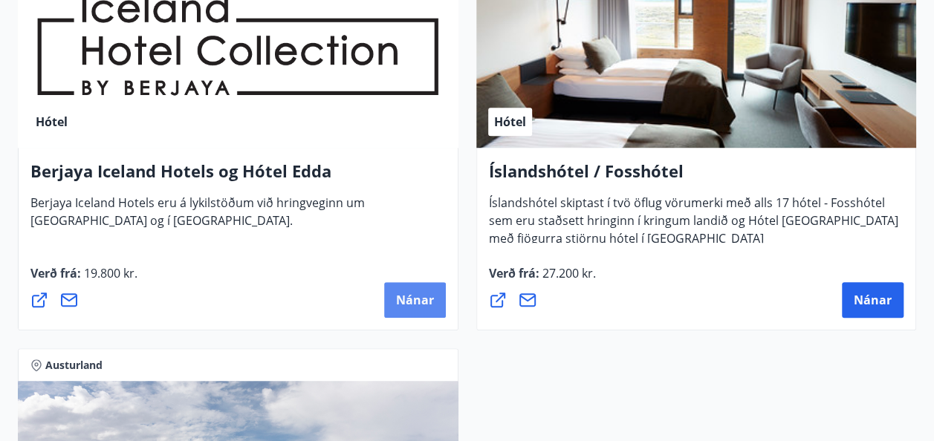
click at [401, 293] on span "Nánar" at bounding box center [415, 300] width 38 height 16
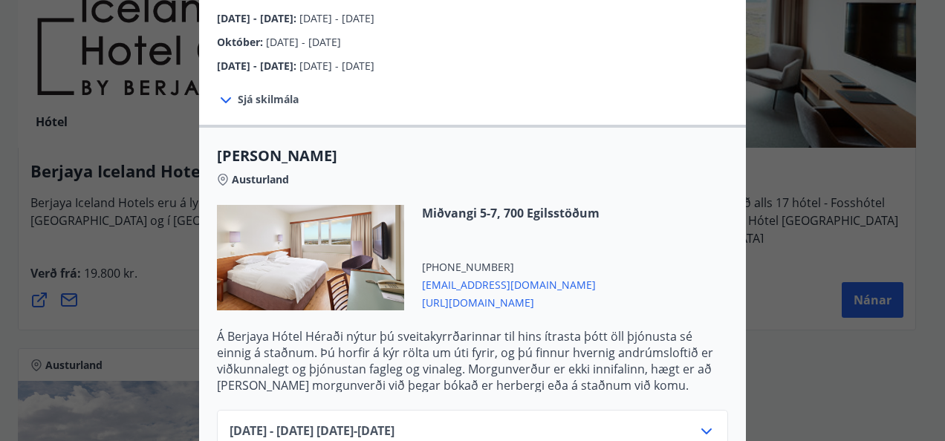
scroll to position [275, 0]
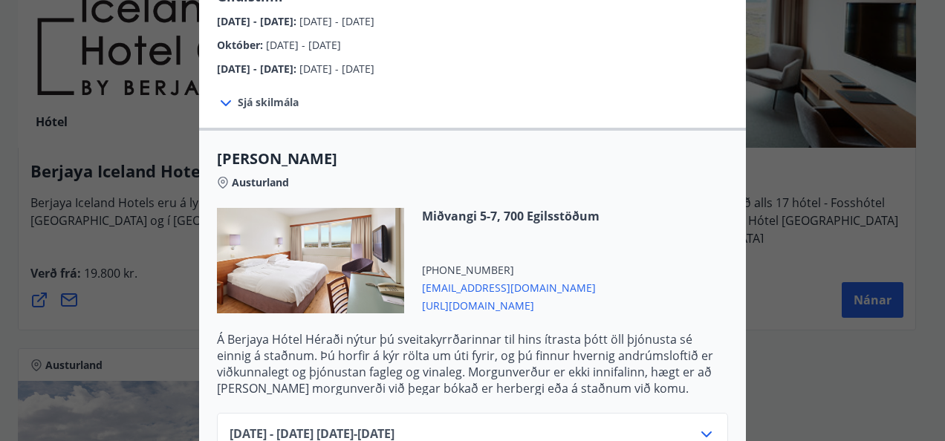
click at [505, 299] on span "[URL][DOMAIN_NAME]" at bounding box center [510, 305] width 177 height 18
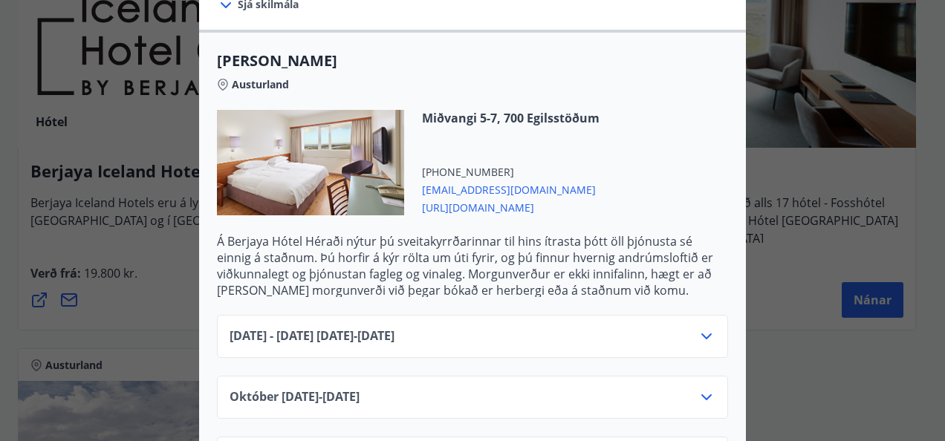
click at [610, 273] on p "Á Berjaya Hótel Héraði nýtur þú sveitakyrrðarinnar til hins ítrasta þótt öll þj…" at bounding box center [472, 265] width 511 height 65
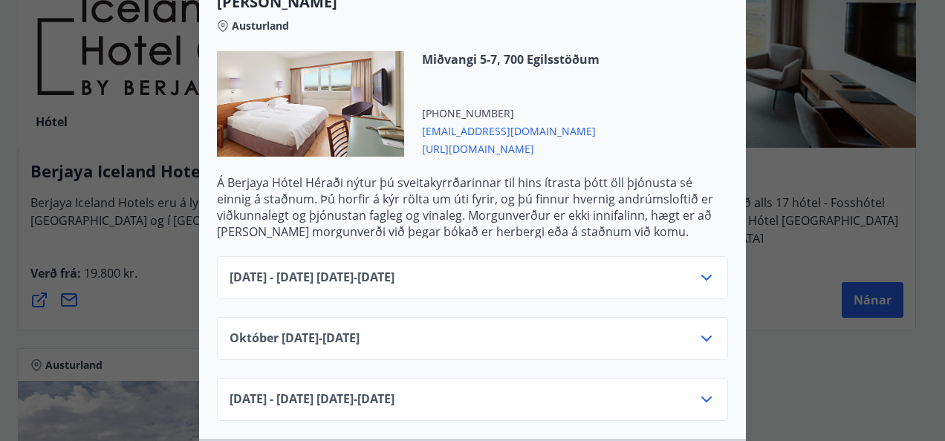
scroll to position [438, 0]
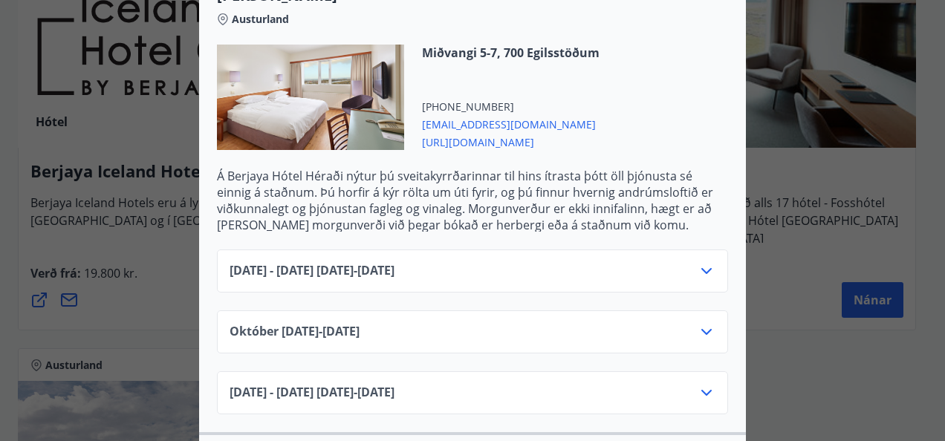
click at [701, 271] on icon at bounding box center [706, 271] width 10 height 6
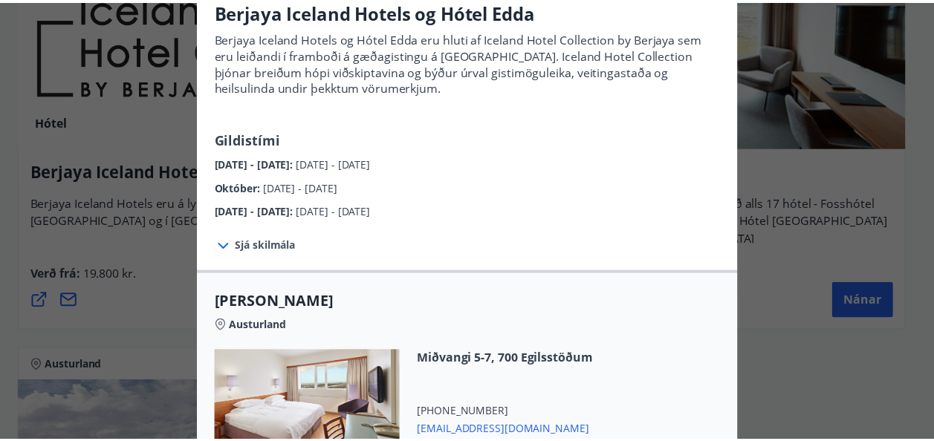
scroll to position [0, 0]
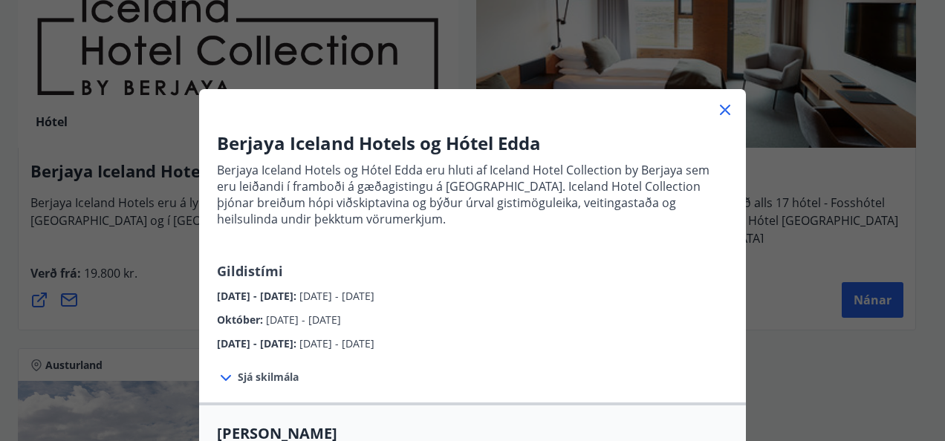
click at [716, 111] on icon at bounding box center [725, 110] width 18 height 18
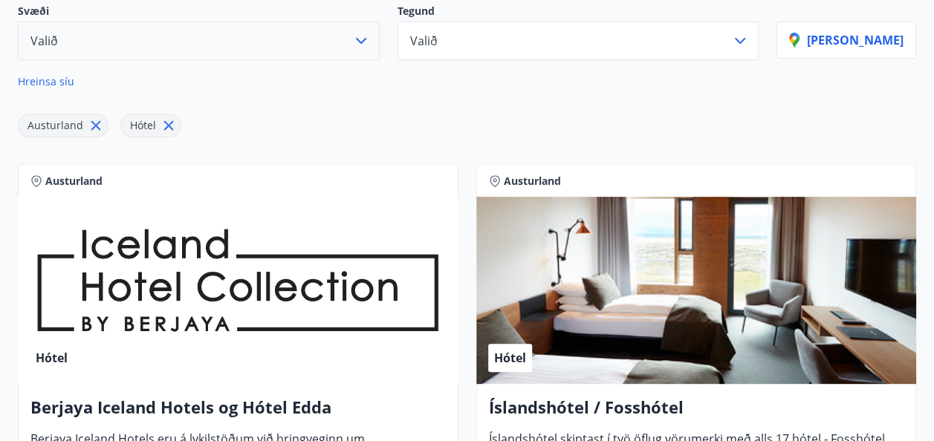
scroll to position [184, 0]
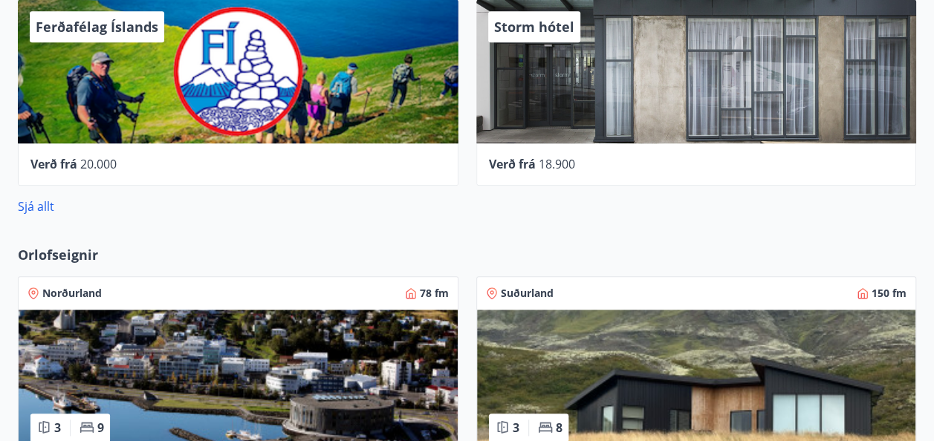
scroll to position [725, 0]
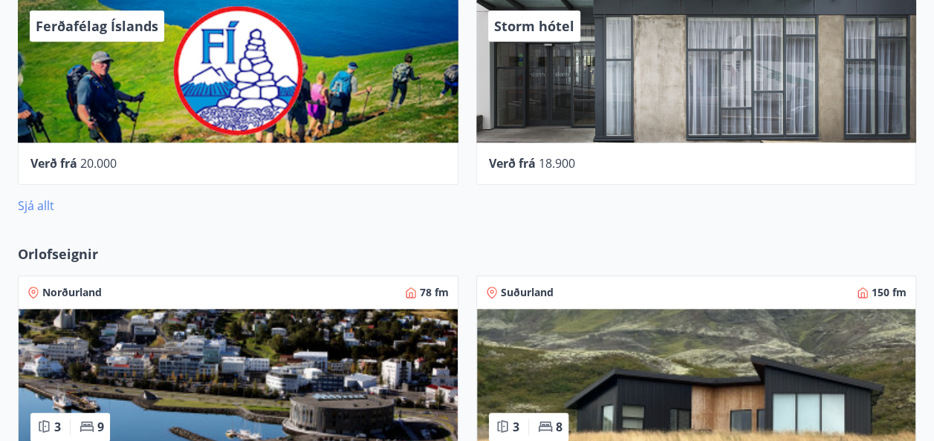
click at [46, 203] on link "Sjá allt" at bounding box center [36, 206] width 36 height 16
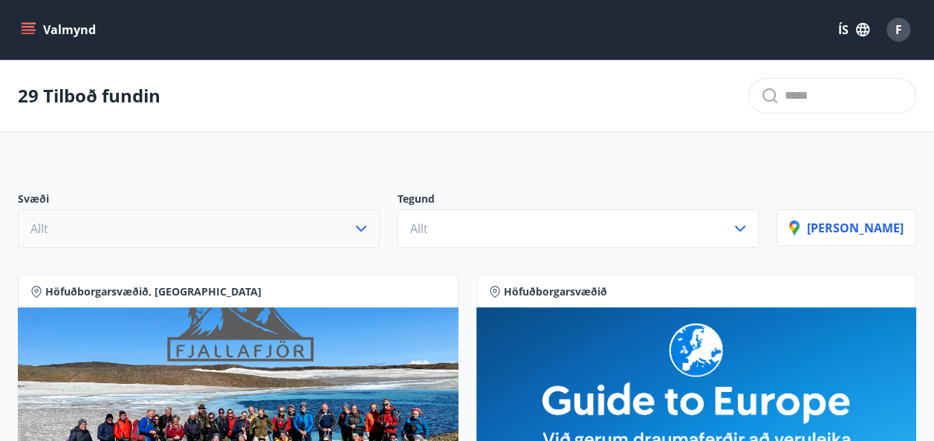
click at [370, 226] on icon "button" at bounding box center [361, 229] width 18 height 18
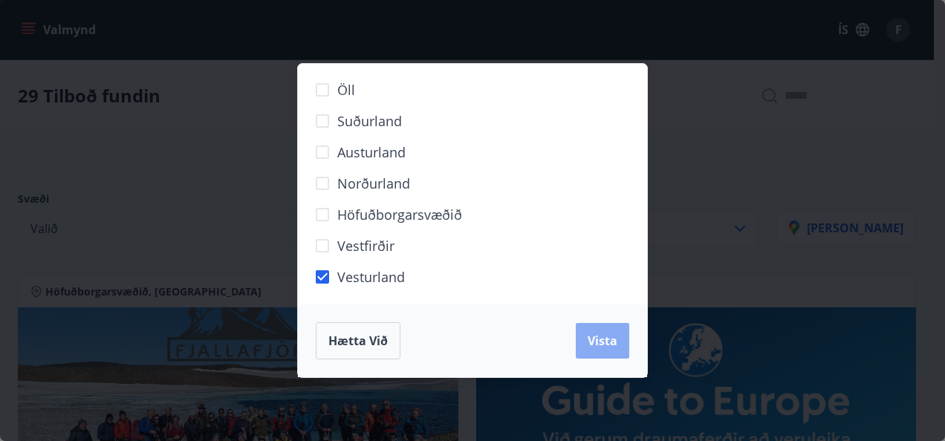
click at [588, 330] on button "Vista" at bounding box center [602, 341] width 53 height 36
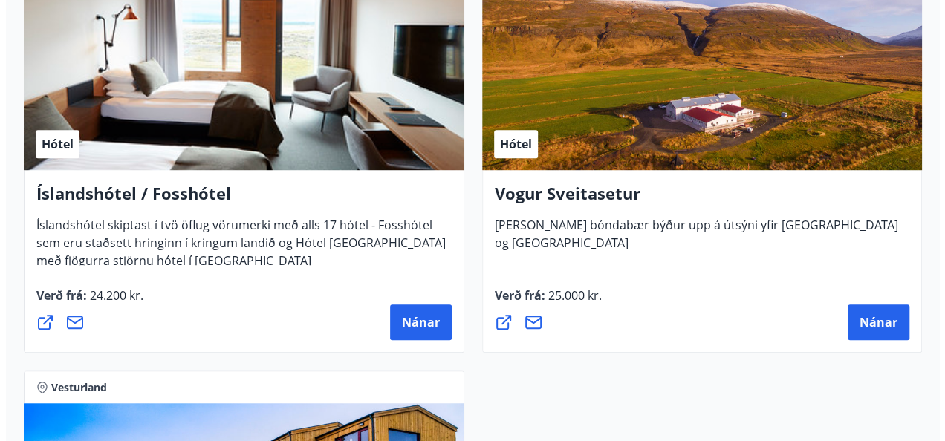
scroll to position [401, 0]
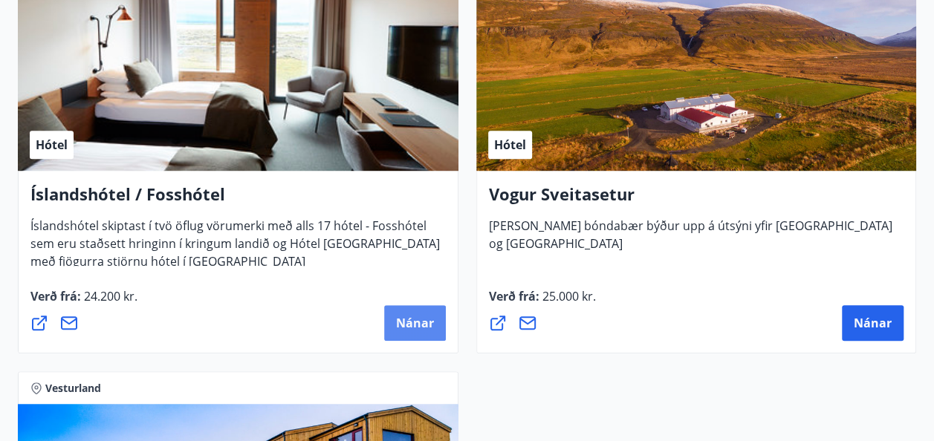
click at [410, 315] on span "Nánar" at bounding box center [415, 323] width 38 height 16
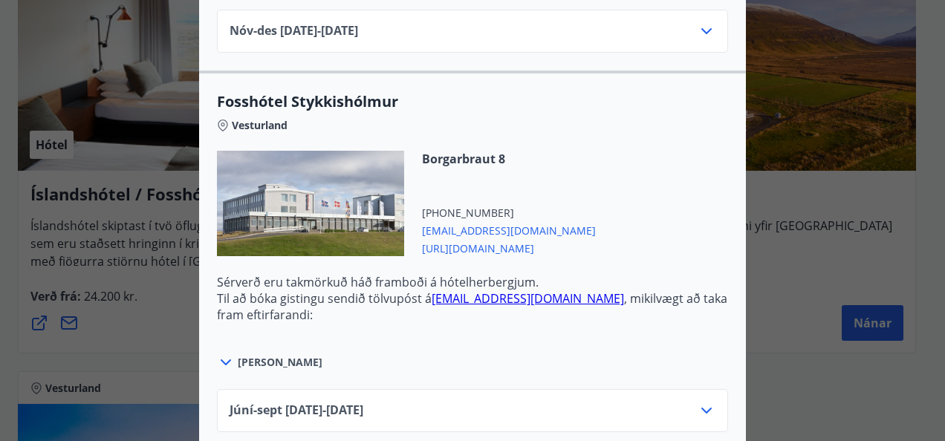
scroll to position [974, 0]
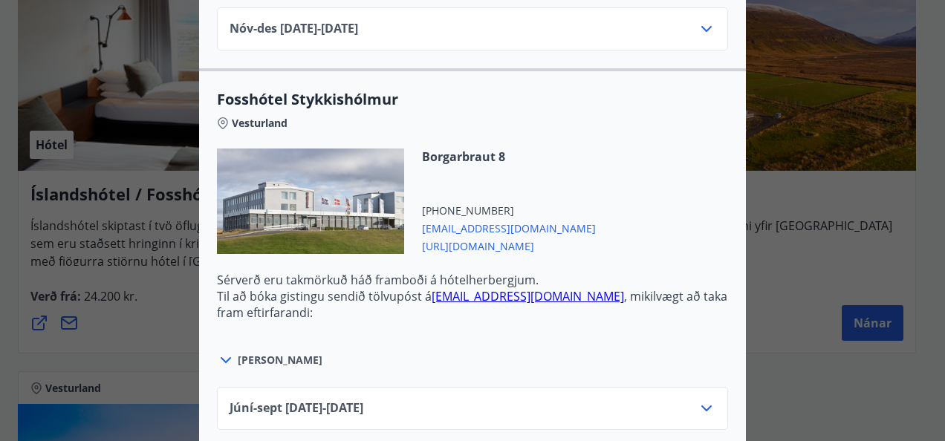
click at [483, 236] on span "[URL][DOMAIN_NAME]" at bounding box center [509, 245] width 174 height 18
